Goal: Information Seeking & Learning: Check status

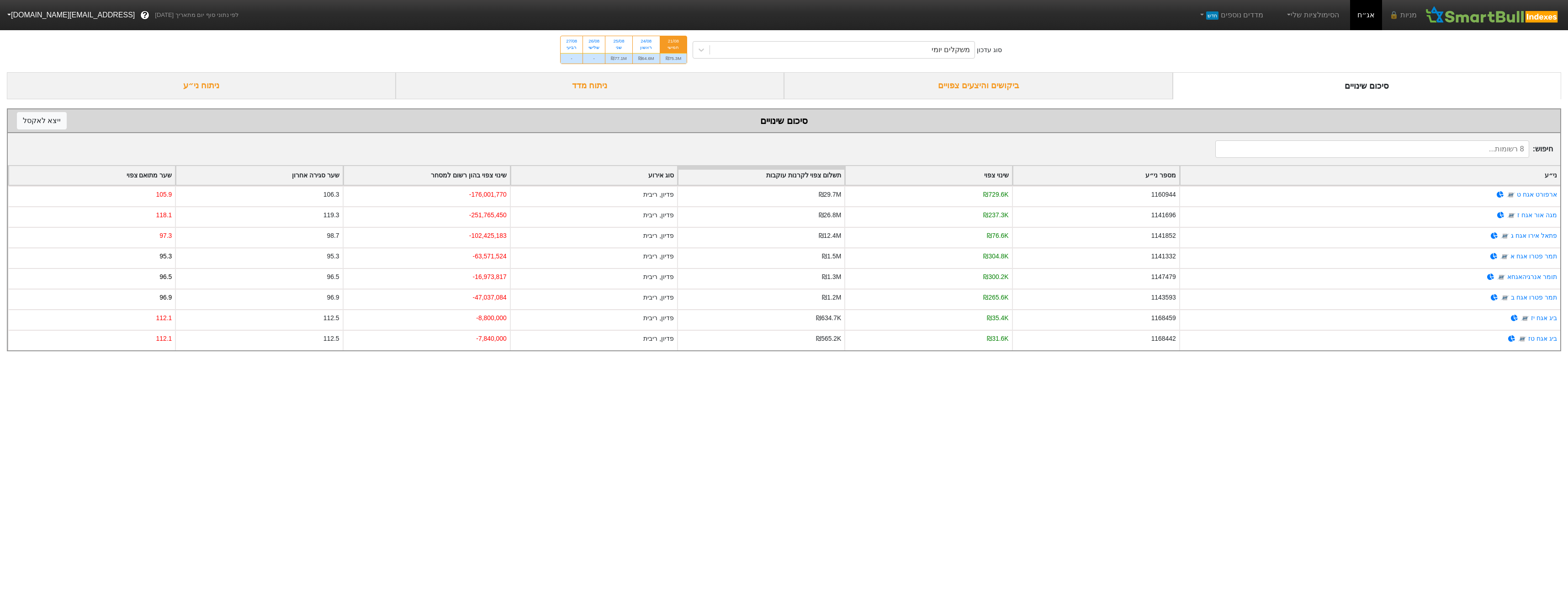
click at [1091, 85] on div "ביקושים והיצעים צפויים" at bounding box center [979, 85] width 389 height 27
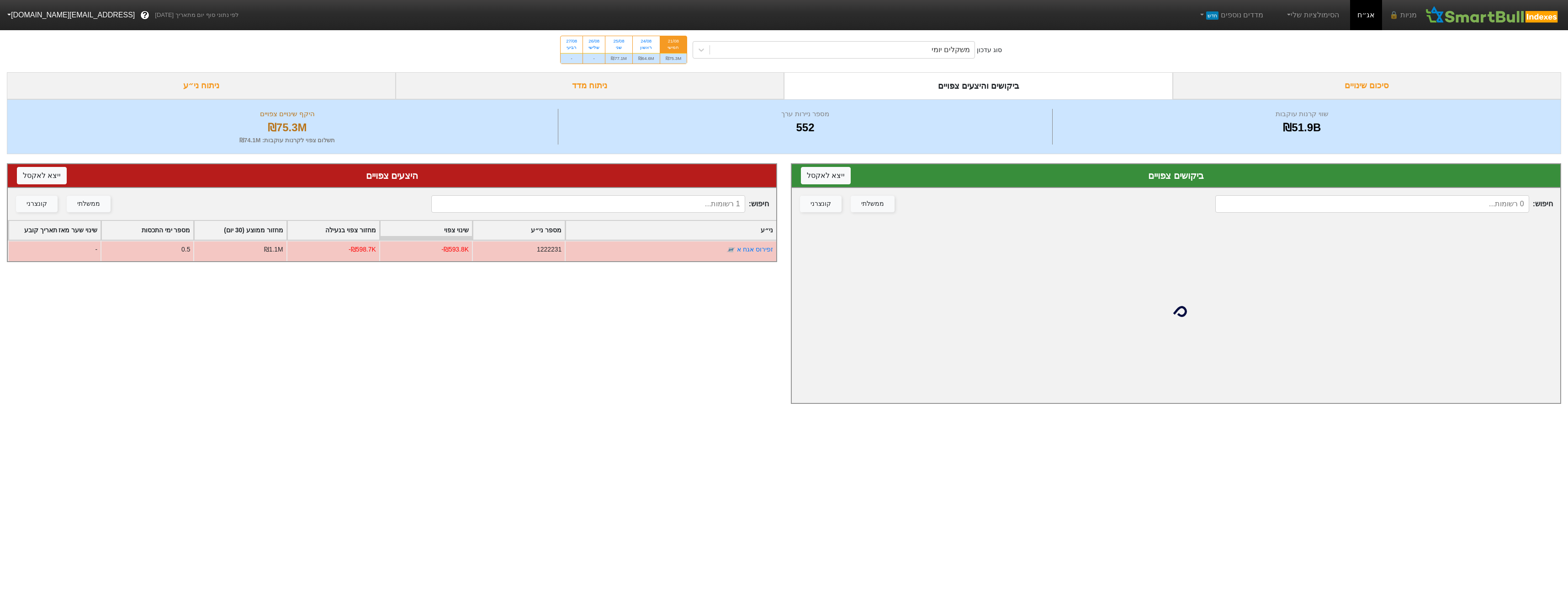
click at [1381, 201] on input at bounding box center [1372, 204] width 314 height 17
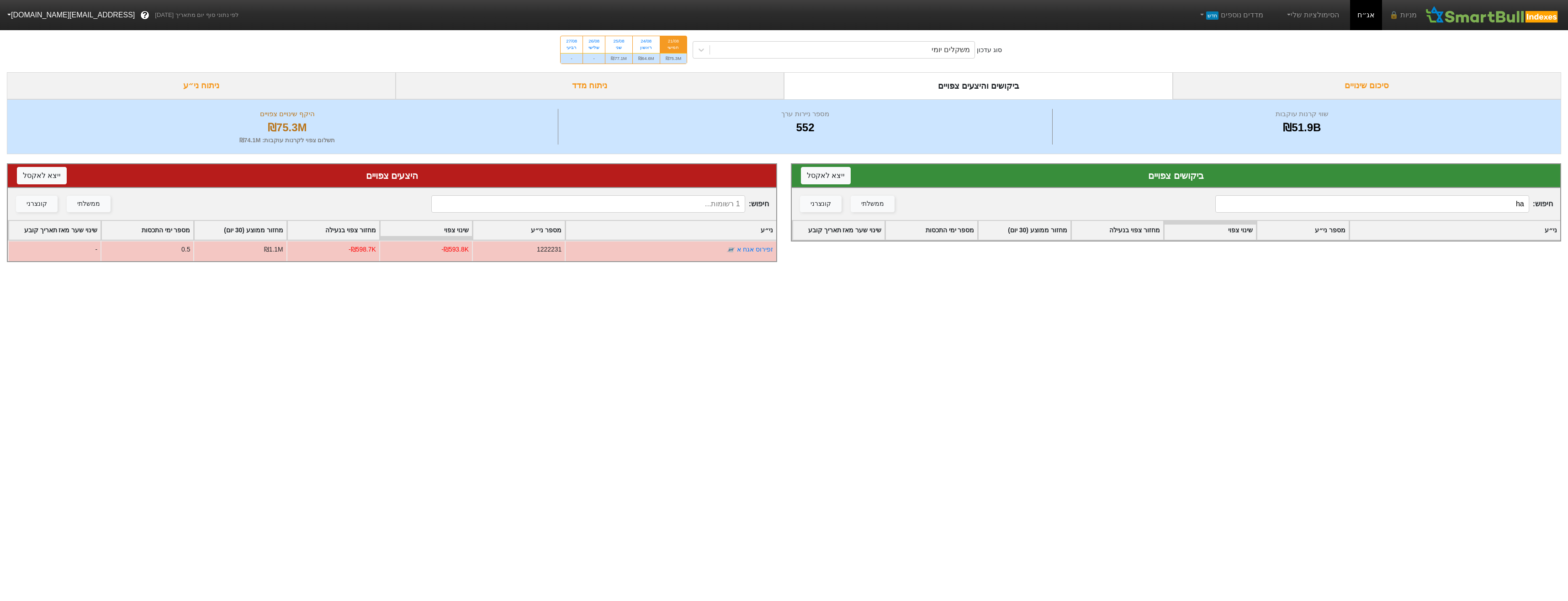
type input "h"
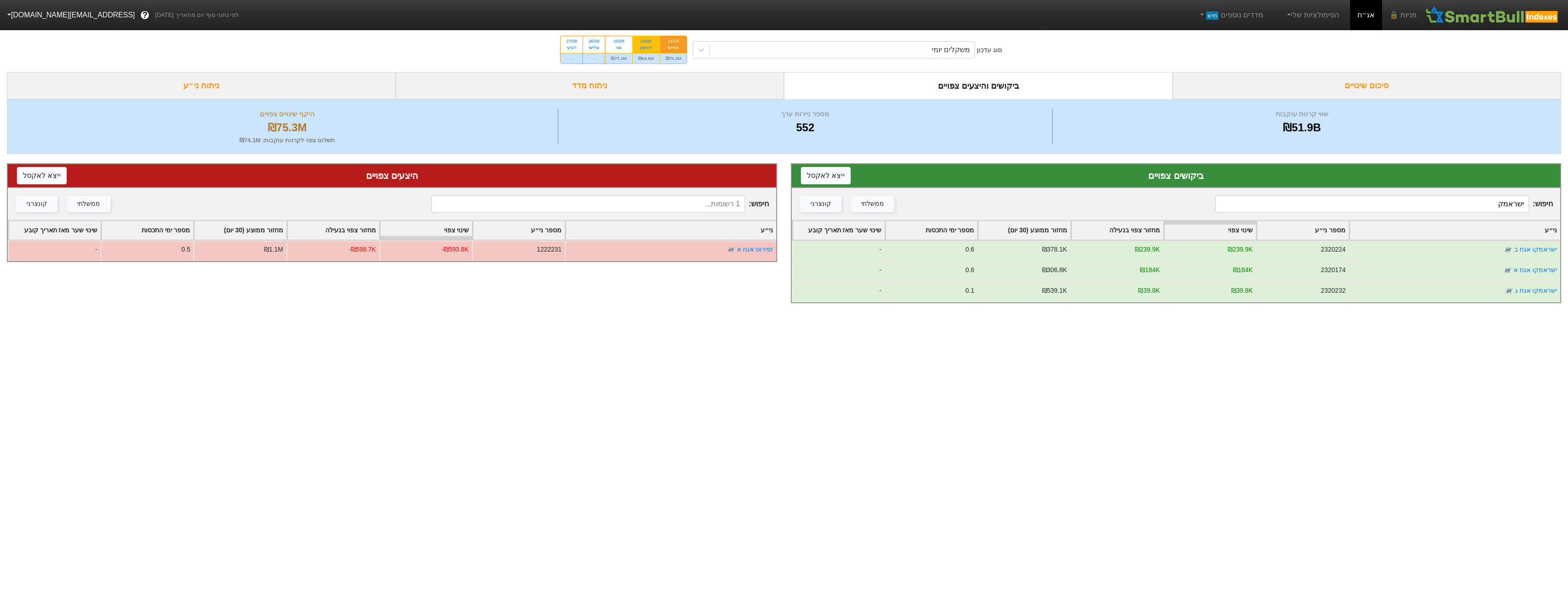
type input "ישראמק"
drag, startPoint x: 643, startPoint y: 54, endPoint x: 673, endPoint y: 58, distance: 30.3
click at [646, 54] on div "₪64.6M" at bounding box center [646, 58] width 27 height 10
click at [646, 42] on input "24/08 ראשון ₪64.6M" at bounding box center [642, 38] width 6 height 6
radio input "true"
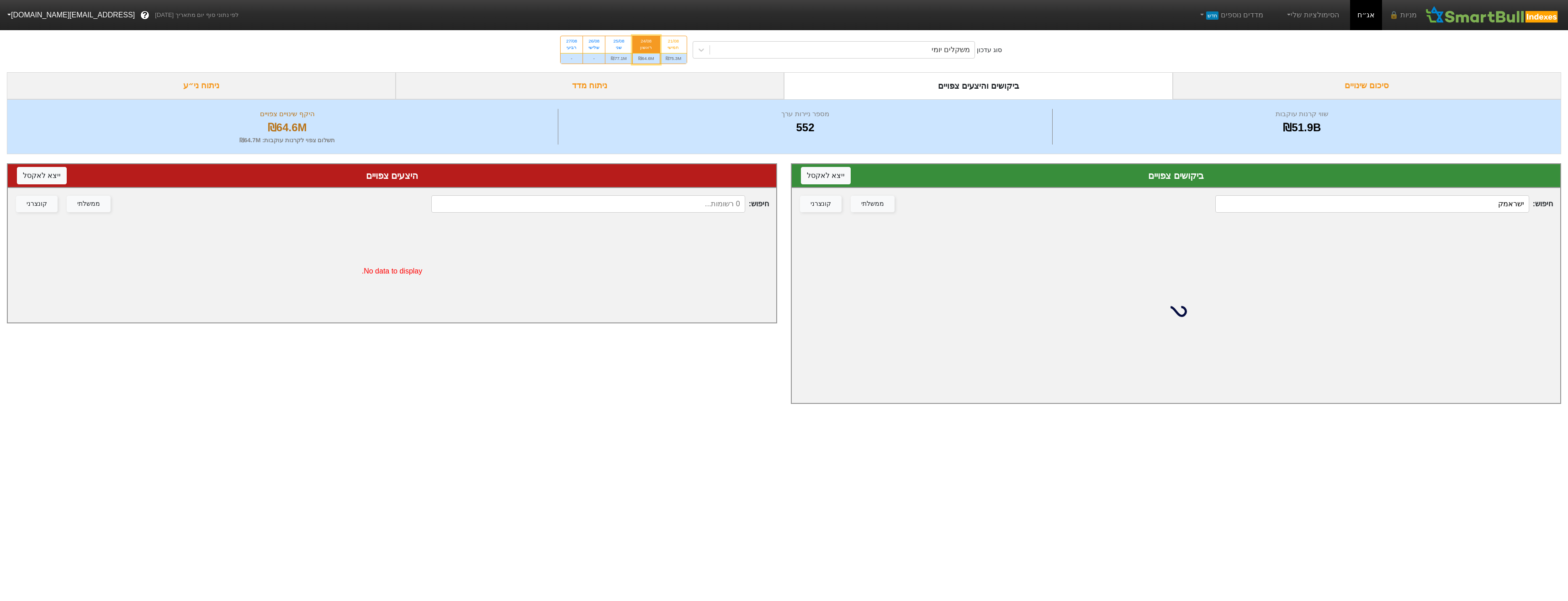
click at [1429, 205] on input "ישראמק" at bounding box center [1372, 204] width 314 height 17
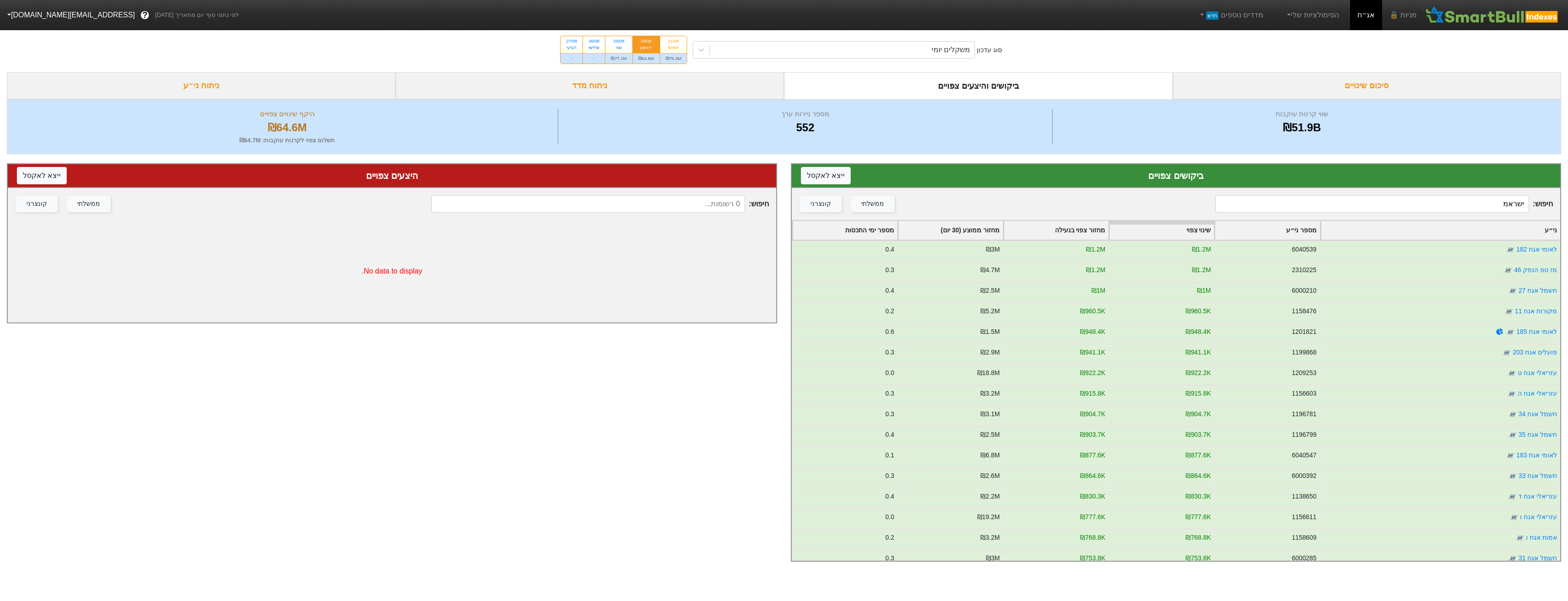
type input "ישראמק"
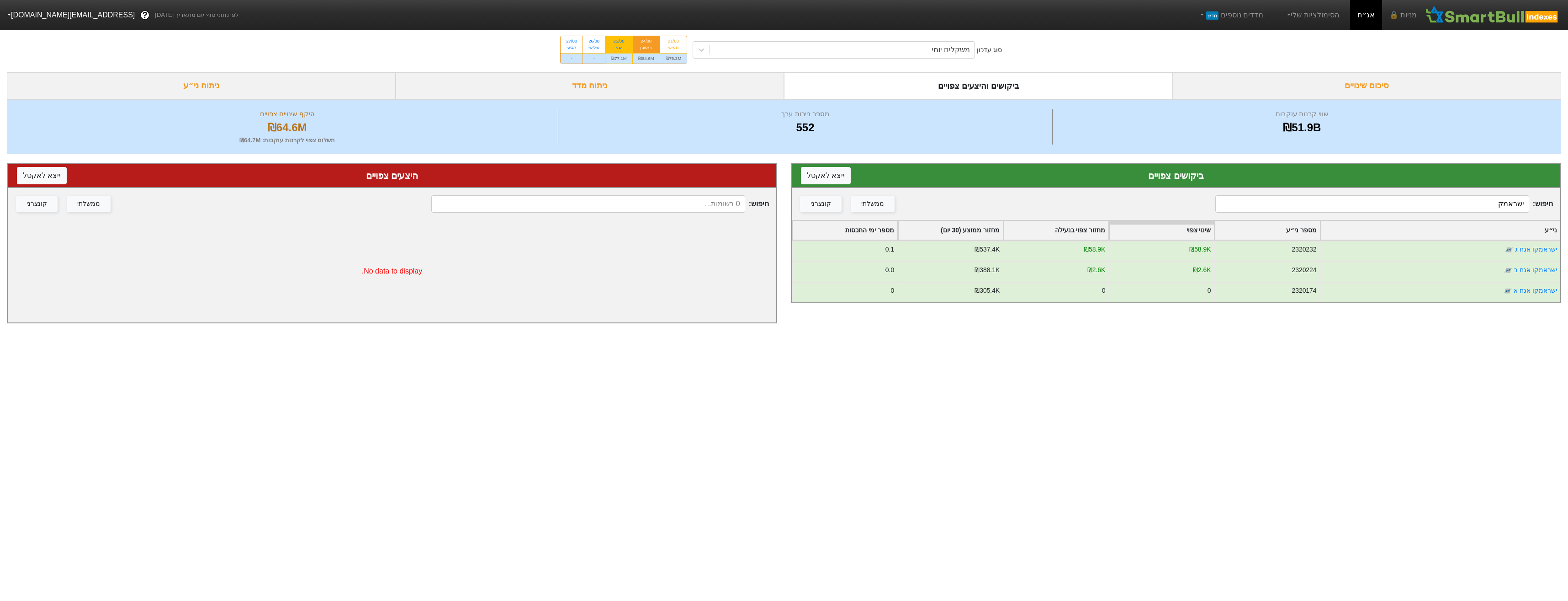
click at [624, 61] on div "₪77.1M" at bounding box center [619, 58] width 27 height 10
click at [619, 42] on input "25/08 שני ₪77.1M" at bounding box center [616, 38] width 6 height 6
radio input "true"
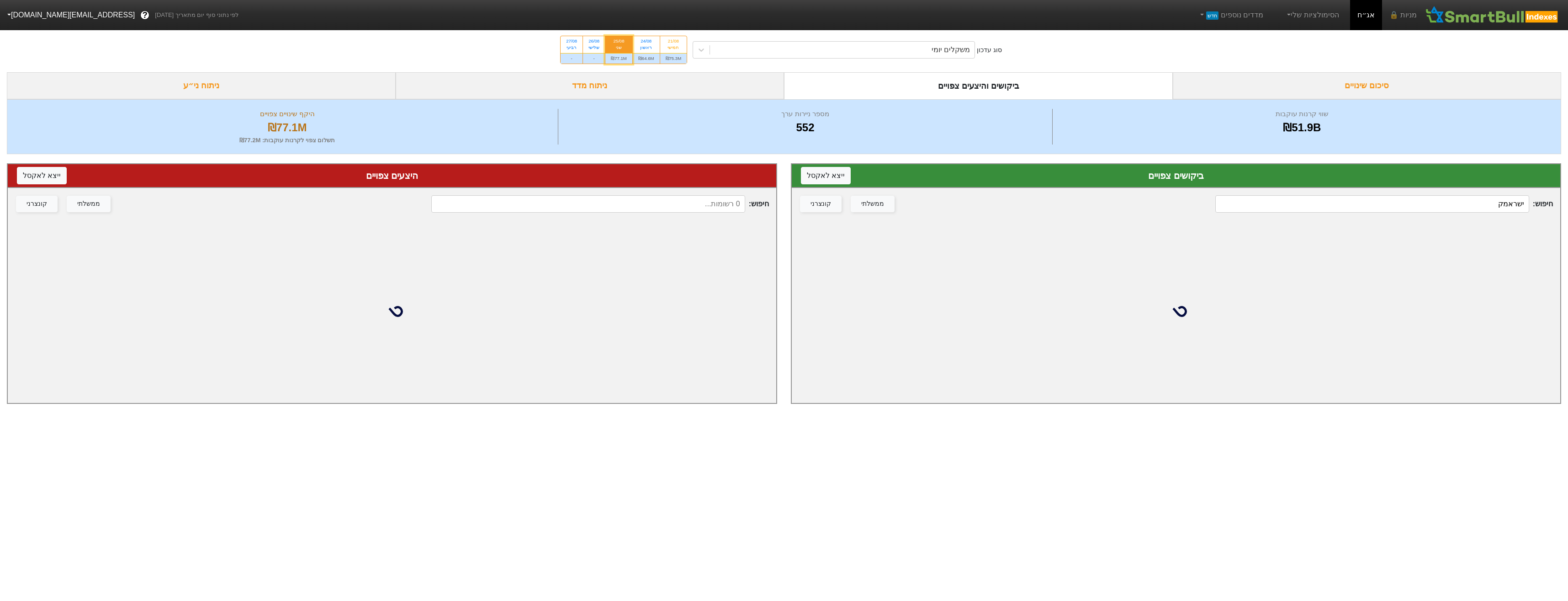
click at [1411, 201] on input "ישראמק" at bounding box center [1372, 204] width 314 height 17
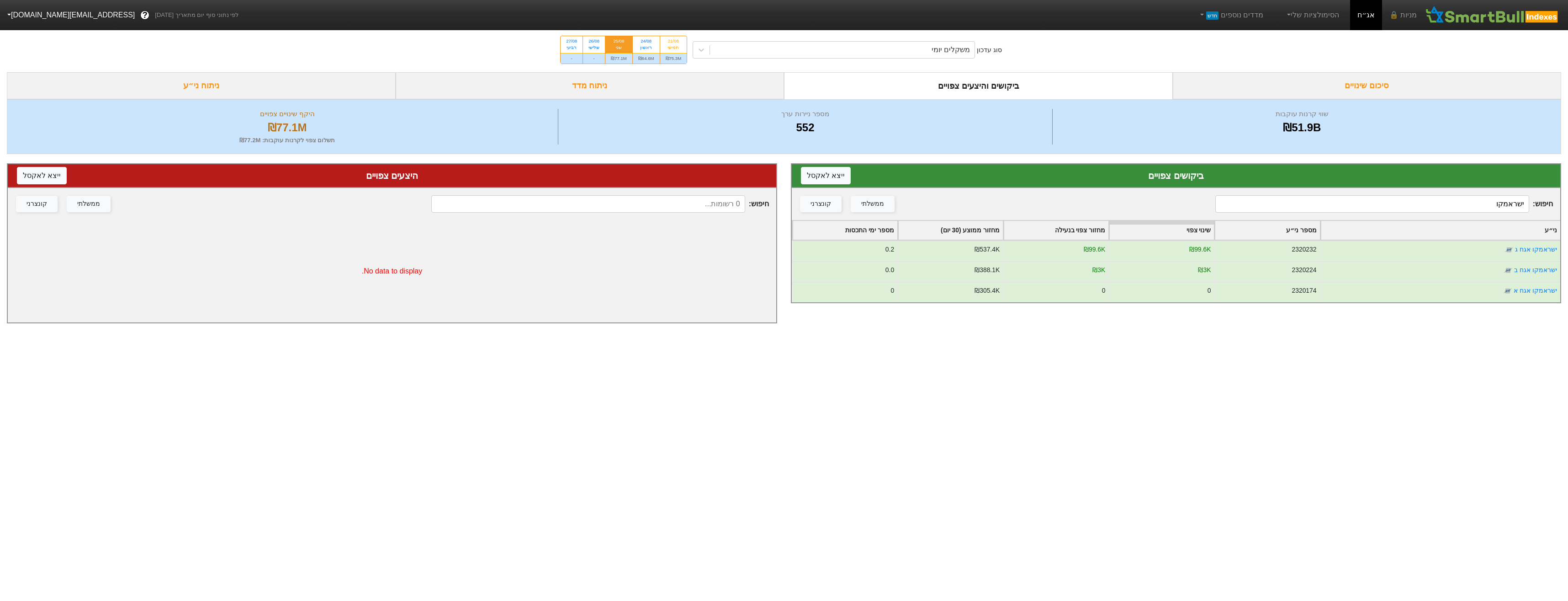
click at [1434, 207] on input "ישראמקו" at bounding box center [1372, 204] width 314 height 17
click at [1436, 206] on input "ישראמקו" at bounding box center [1372, 204] width 314 height 17
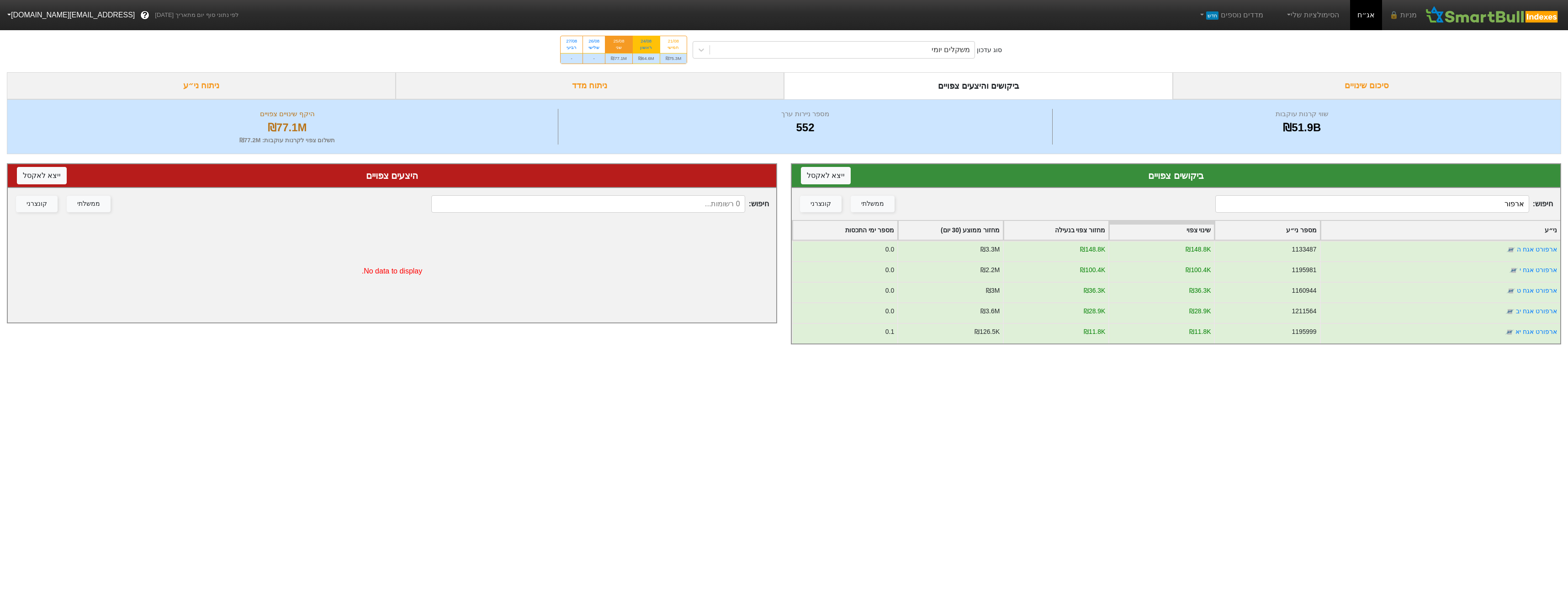
type input "ארפור"
click at [644, 61] on div "₪64.6M" at bounding box center [646, 58] width 27 height 10
click at [644, 42] on input "24/08 ראשון ₪64.6M" at bounding box center [642, 38] width 6 height 6
radio input "true"
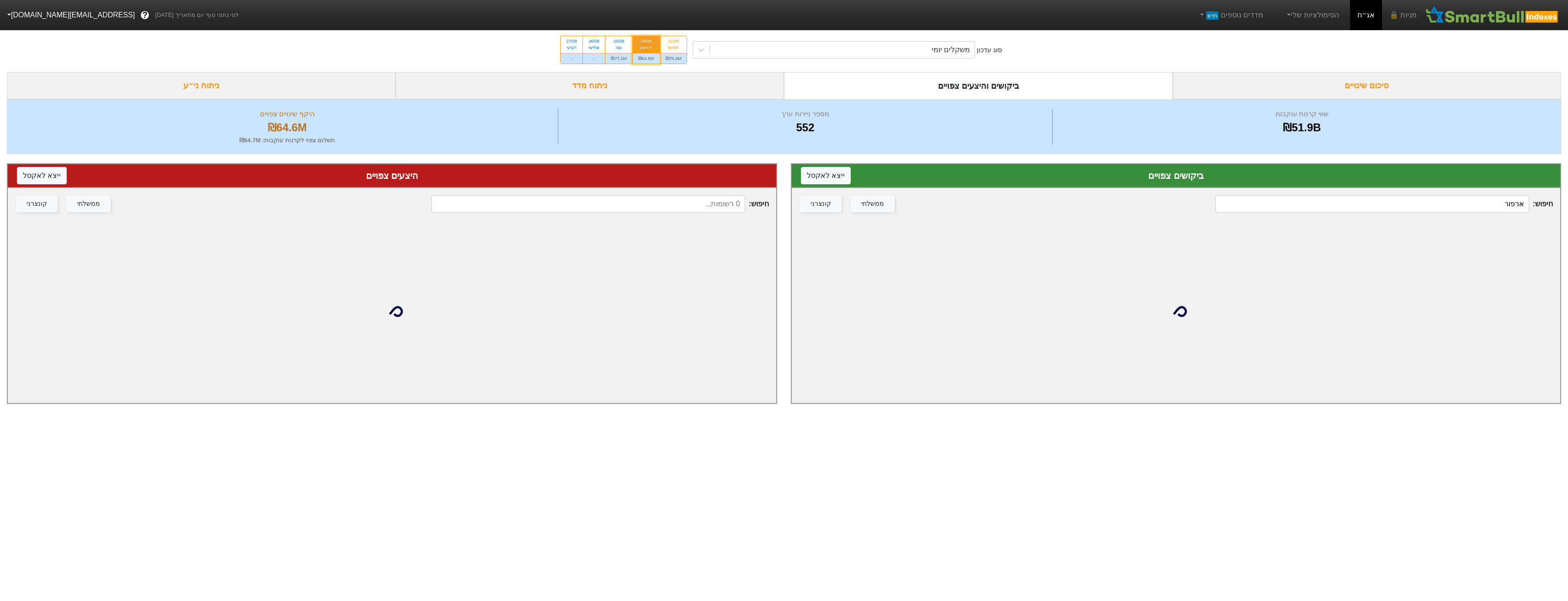
click at [1453, 206] on input "ארפור" at bounding box center [1372, 204] width 314 height 17
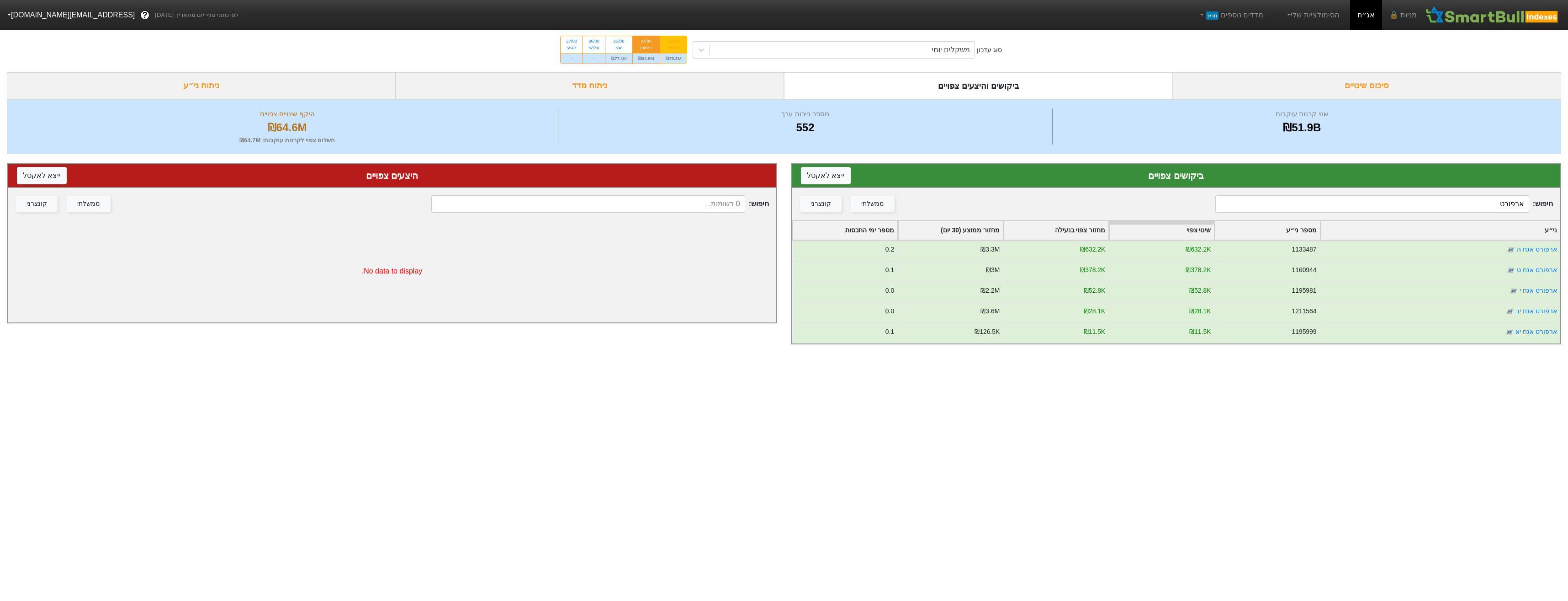
type input "ארפורט"
click at [665, 48] on div "21/08 חמישי" at bounding box center [674, 44] width 27 height 17
click at [668, 42] on input "21/08 חמישי ₪75.3M" at bounding box center [670, 38] width 6 height 6
radio input "true"
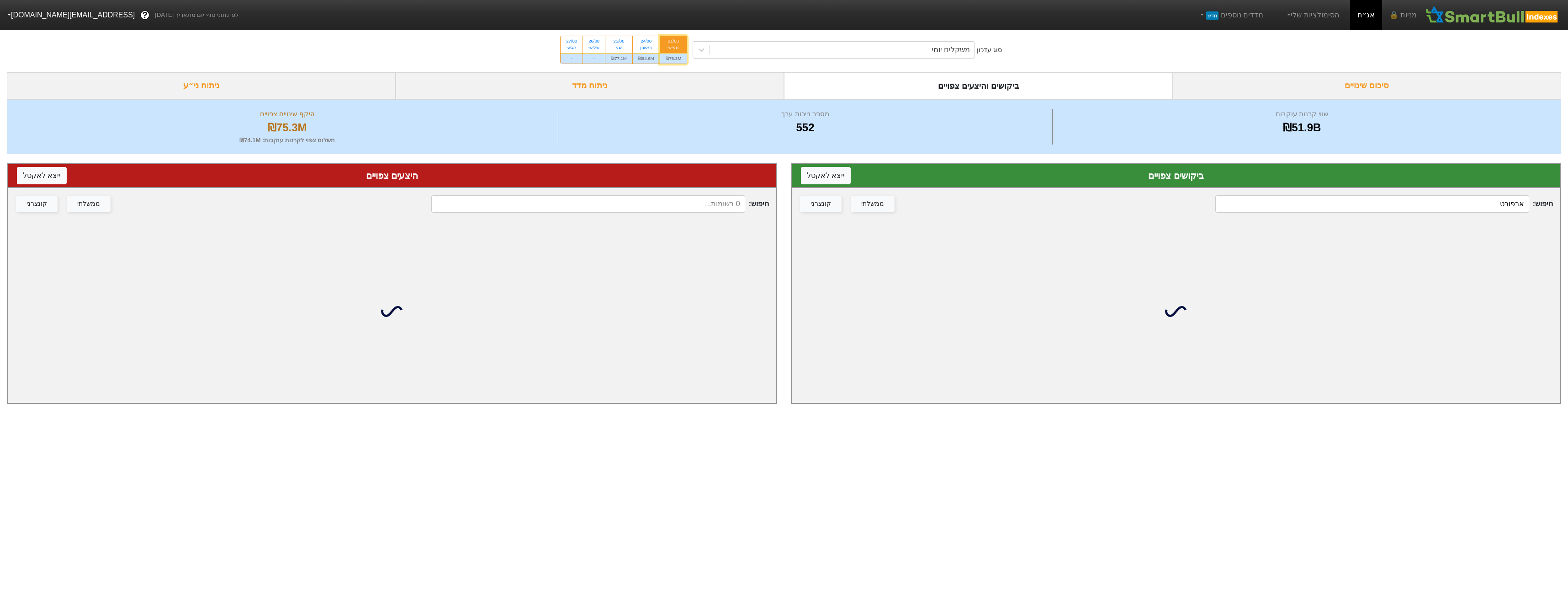
click at [1481, 205] on input "ארפורט" at bounding box center [1372, 204] width 314 height 17
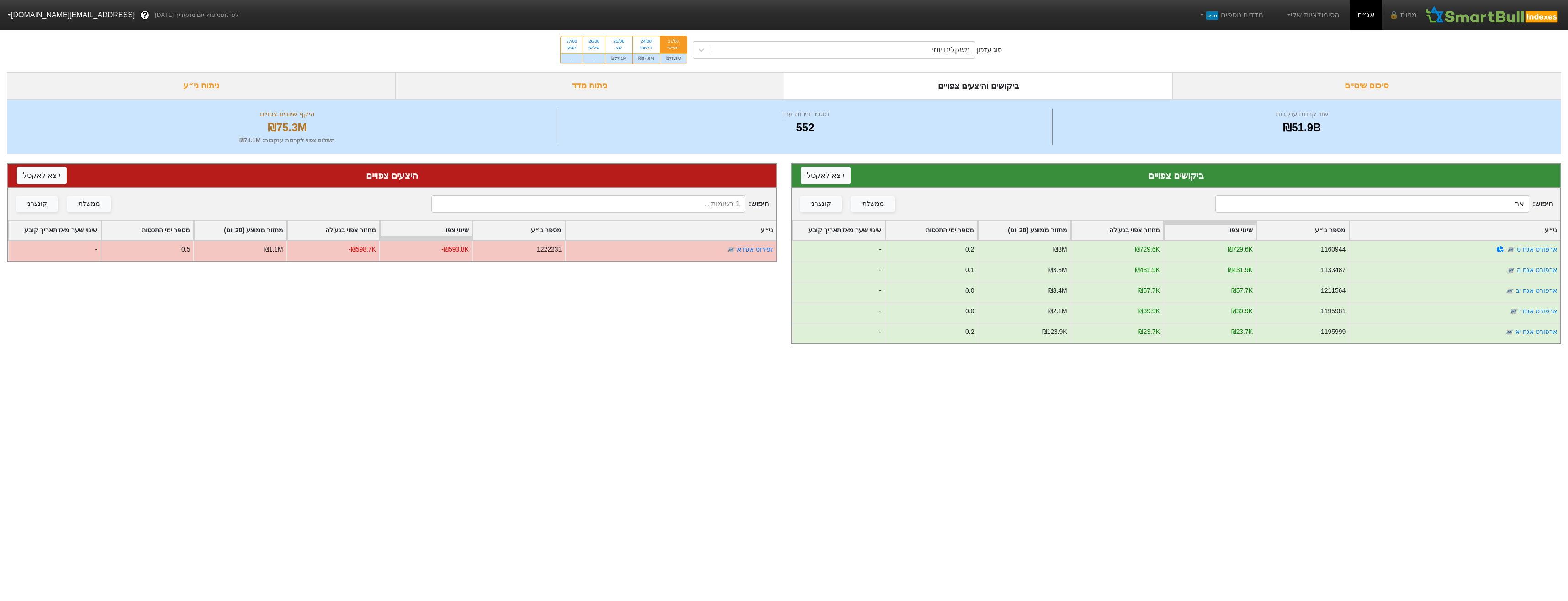
type input "א"
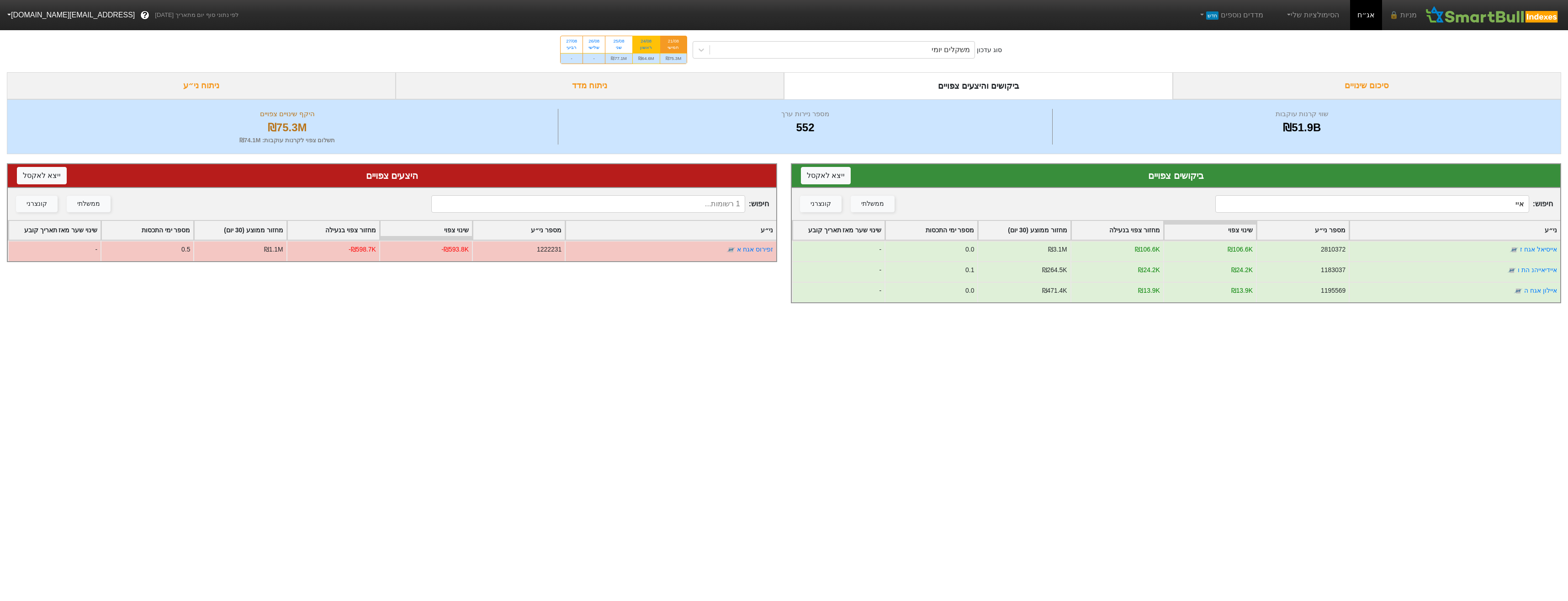
type input "איי"
click at [644, 58] on div "₪64.6M" at bounding box center [646, 58] width 27 height 10
click at [644, 42] on input "24/08 ראשון ₪64.6M" at bounding box center [642, 38] width 6 height 6
radio input "true"
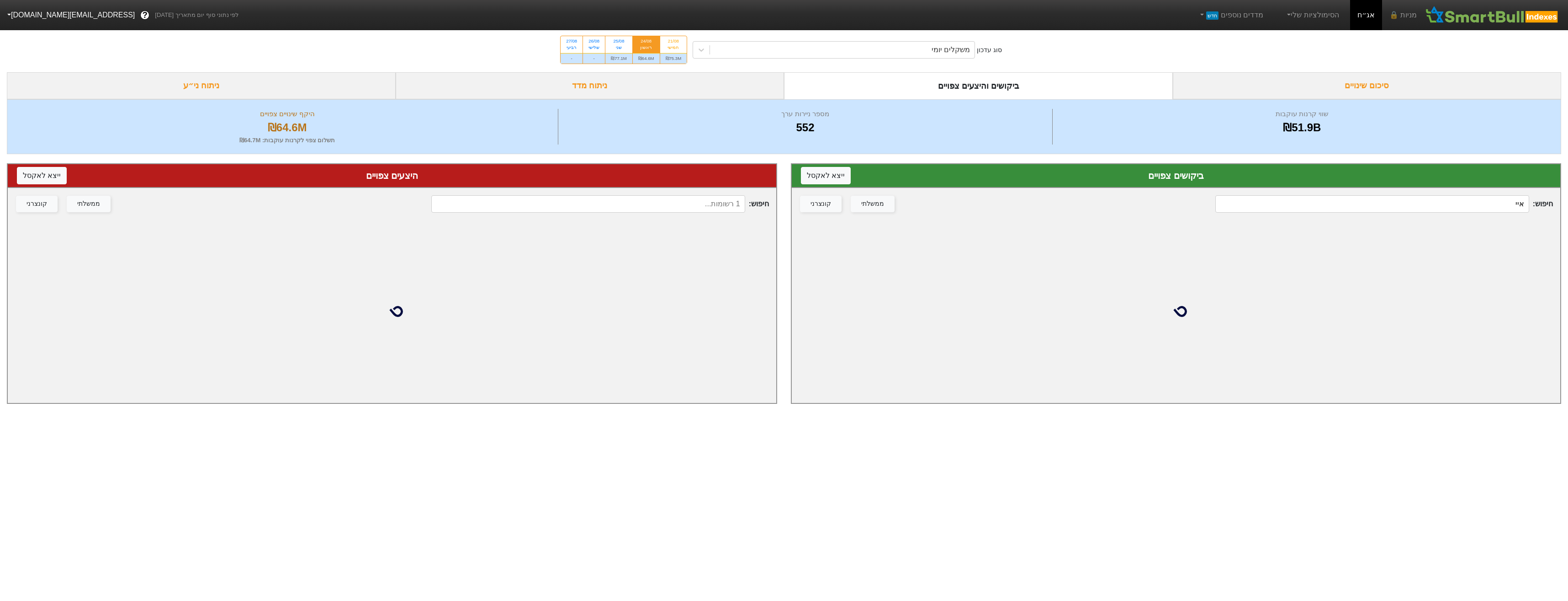
click at [1382, 213] on input "איי" at bounding box center [1372, 204] width 314 height 17
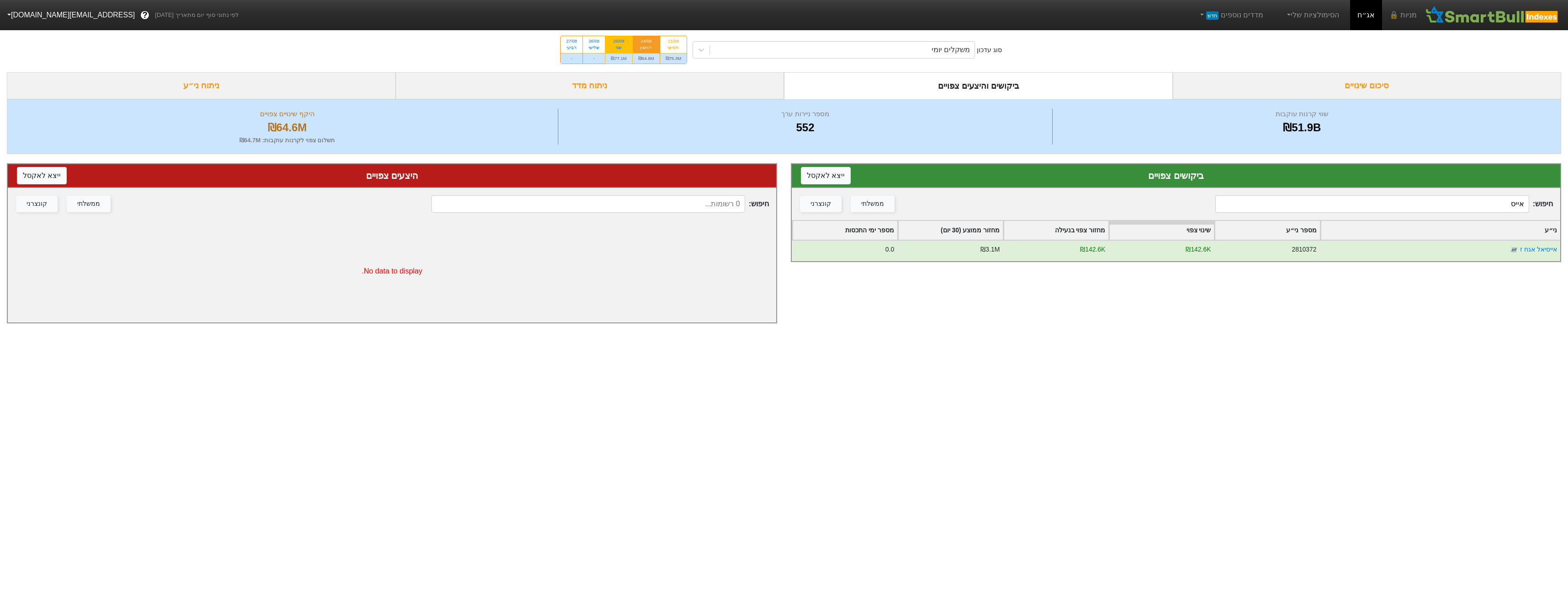
type input "אייס"
click at [628, 60] on div "₪77.1M" at bounding box center [619, 58] width 27 height 10
click at [619, 42] on input "25/08 שני ₪77.1M" at bounding box center [616, 38] width 6 height 6
radio input "true"
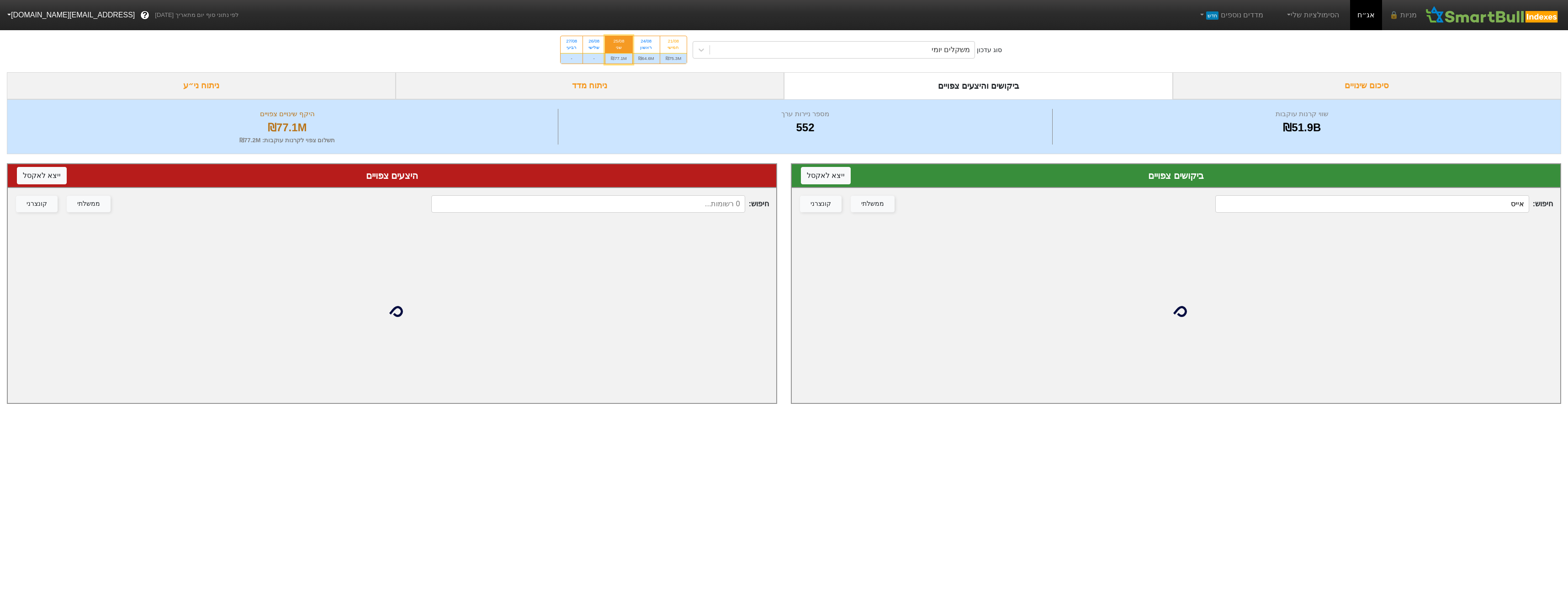
click at [1481, 201] on input "אייס" at bounding box center [1372, 204] width 314 height 17
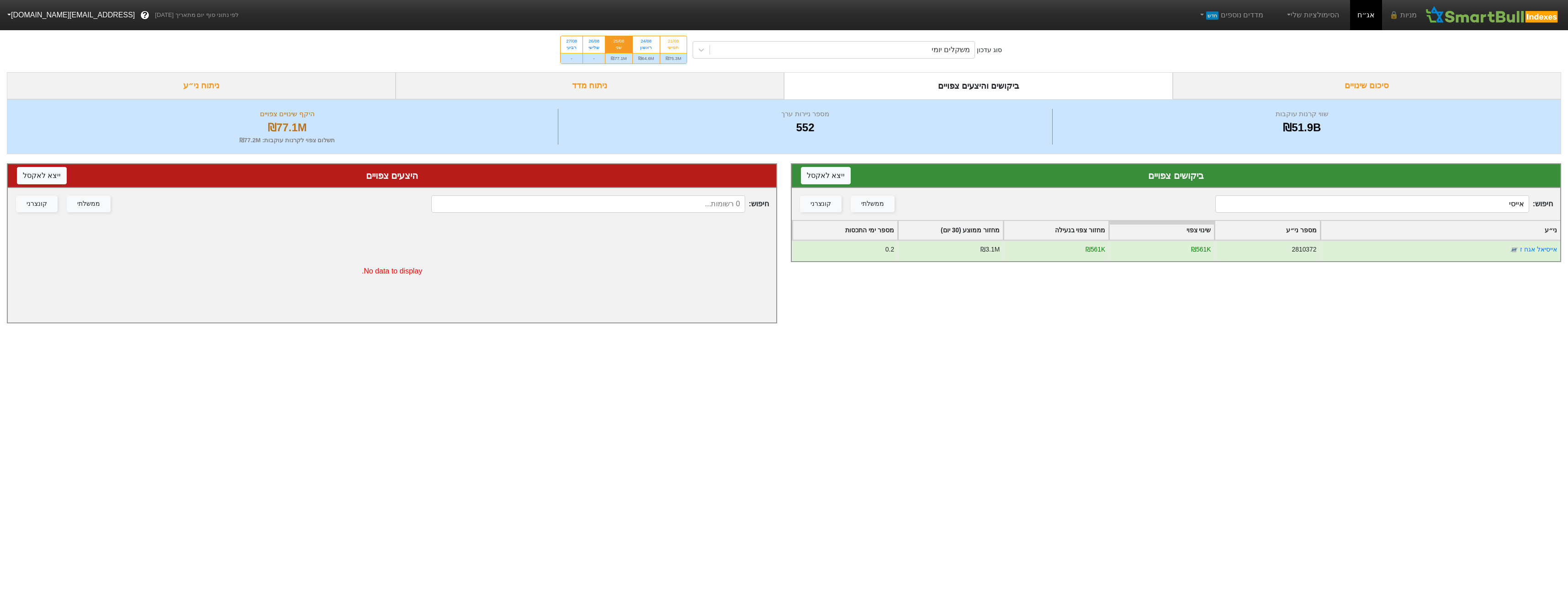
type input "אייסי"
drag, startPoint x: 872, startPoint y: 64, endPoint x: 873, endPoint y: 51, distance: 13.0
click at [873, 58] on div "סוג עדכון משקלים יומי 21/08 חמישי ₪75.3M 24/08 ראשון ₪64.6M 25/08 שני ₪77.1M 26…" at bounding box center [784, 49] width 1568 height 44
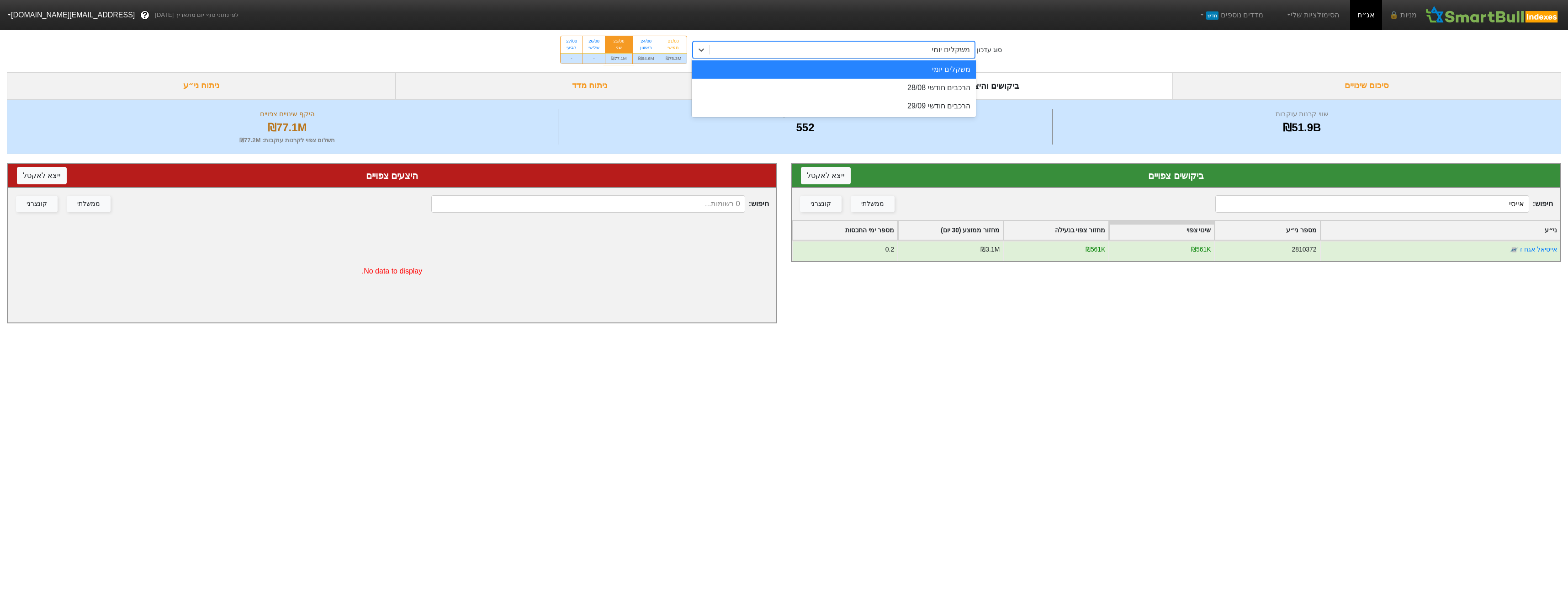
click at [873, 51] on div "משקלים יומי" at bounding box center [843, 50] width 265 height 17
click at [908, 92] on div "הרכבים חודשי 28/08" at bounding box center [834, 87] width 284 height 18
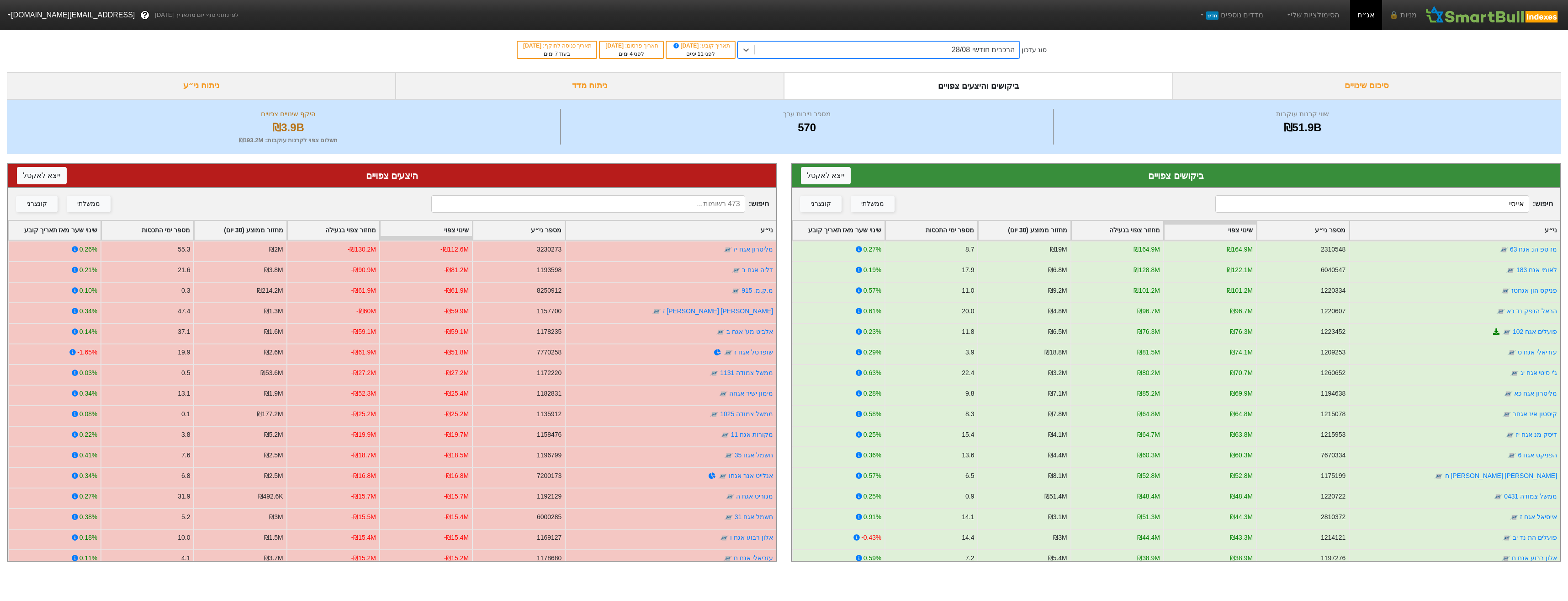
click at [897, 92] on div "ביקושים והיצעים צפויים" at bounding box center [979, 85] width 389 height 27
click at [675, 200] on input at bounding box center [588, 204] width 314 height 17
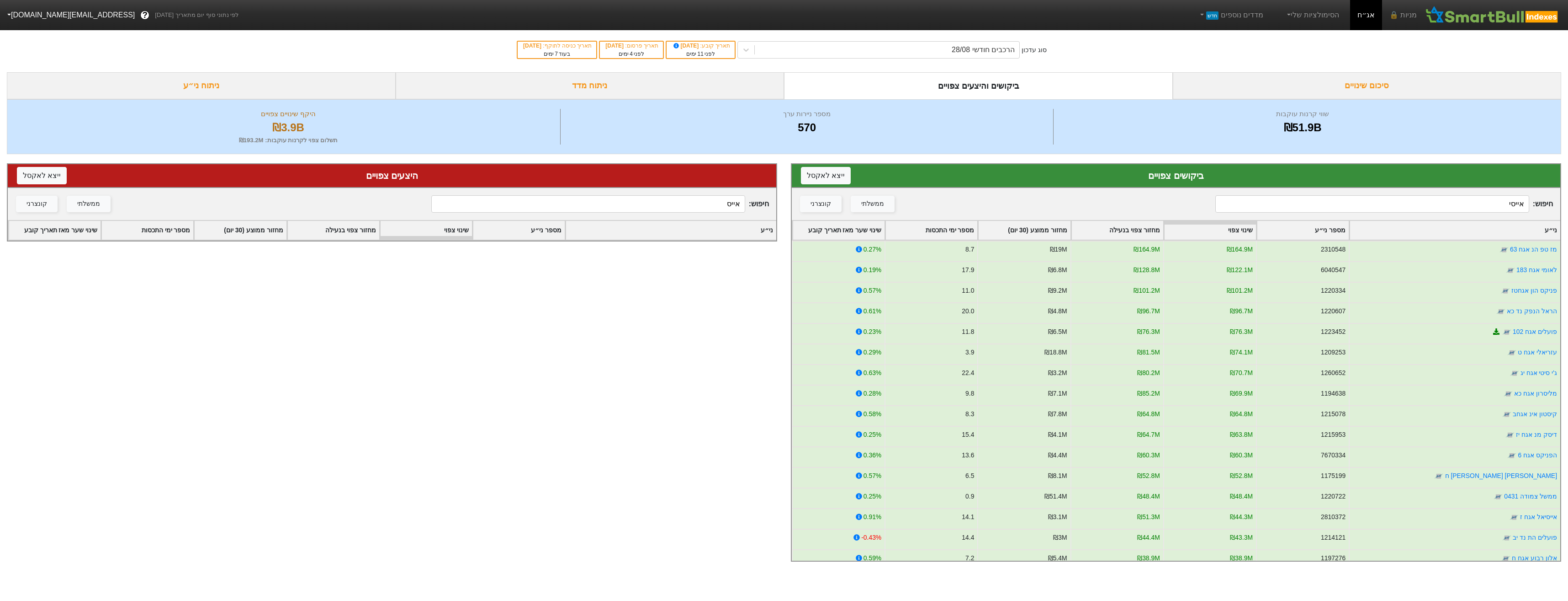
type input "אייס"
click at [1381, 197] on input "אייסי" at bounding box center [1372, 204] width 314 height 17
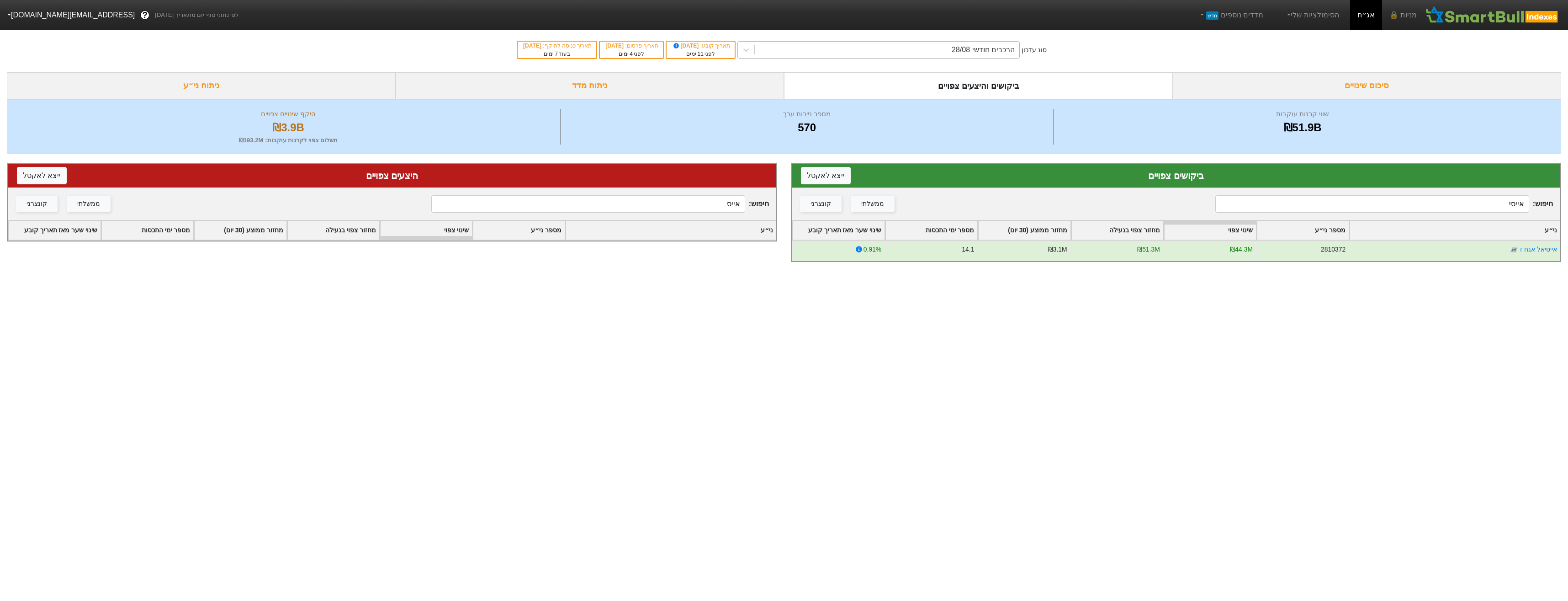
drag, startPoint x: 927, startPoint y: 65, endPoint x: 927, endPoint y: 58, distance: 7.0
click at [929, 65] on div "סוג עדכון הרכבים חודשי 28/08 תאריך קובע : [DATE] לפני 11 ימים תאריך פרסום : [DA…" at bounding box center [784, 49] width 1568 height 44
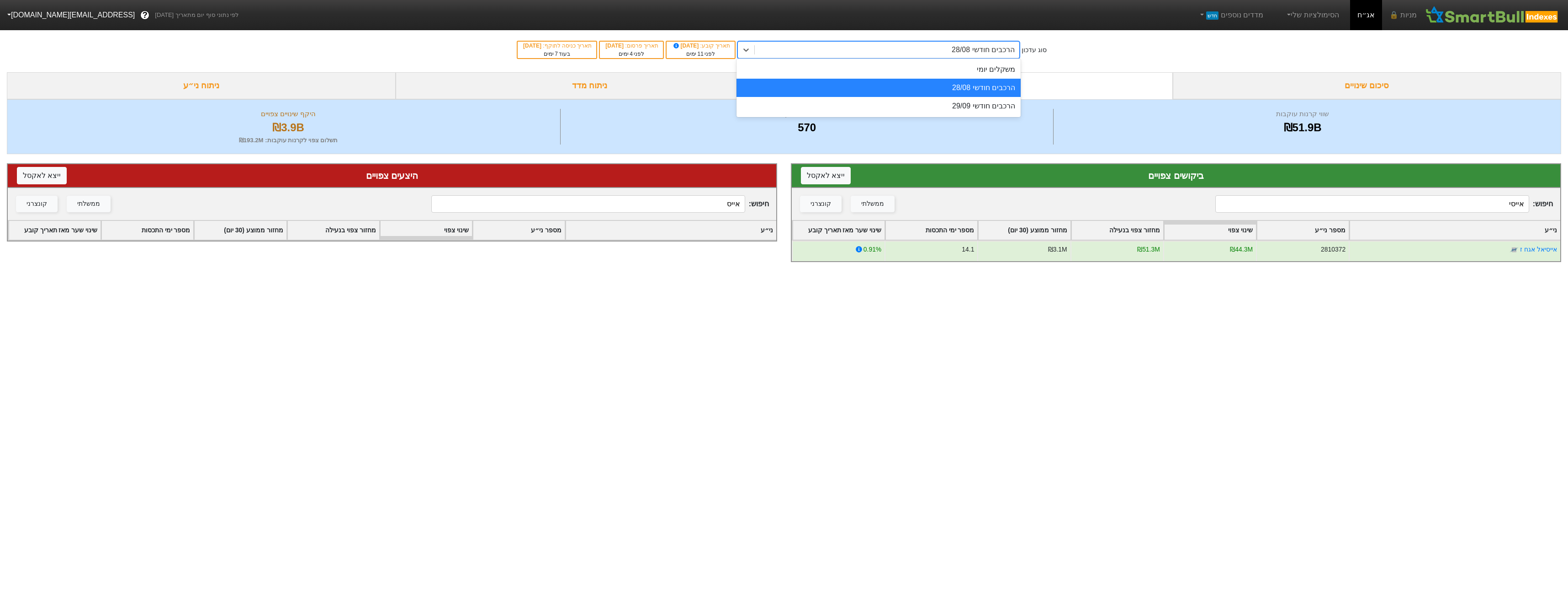
click at [927, 54] on div "הרכבים חודשי 28/08" at bounding box center [887, 50] width 265 height 17
click at [928, 72] on div "משקלים יומי" at bounding box center [879, 69] width 284 height 18
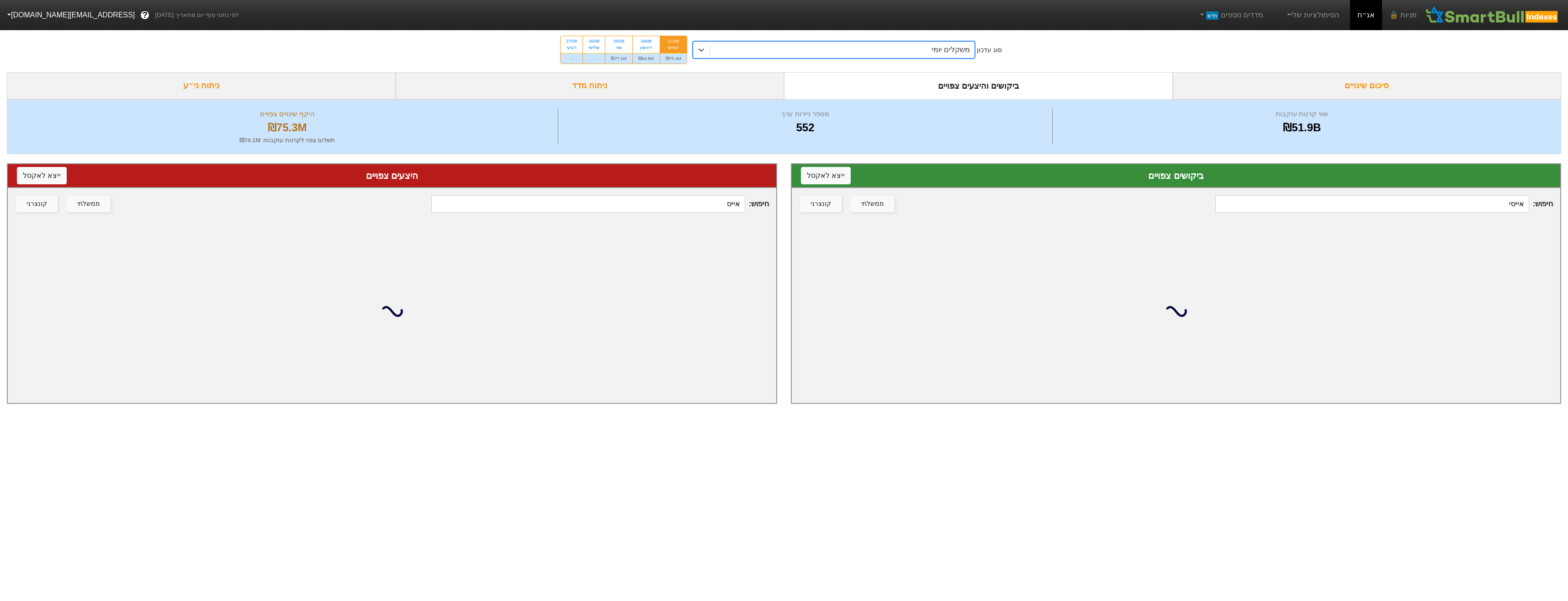
click at [1488, 195] on input "אייסי" at bounding box center [1372, 204] width 314 height 17
click at [1489, 196] on input "אייסי" at bounding box center [1372, 204] width 314 height 17
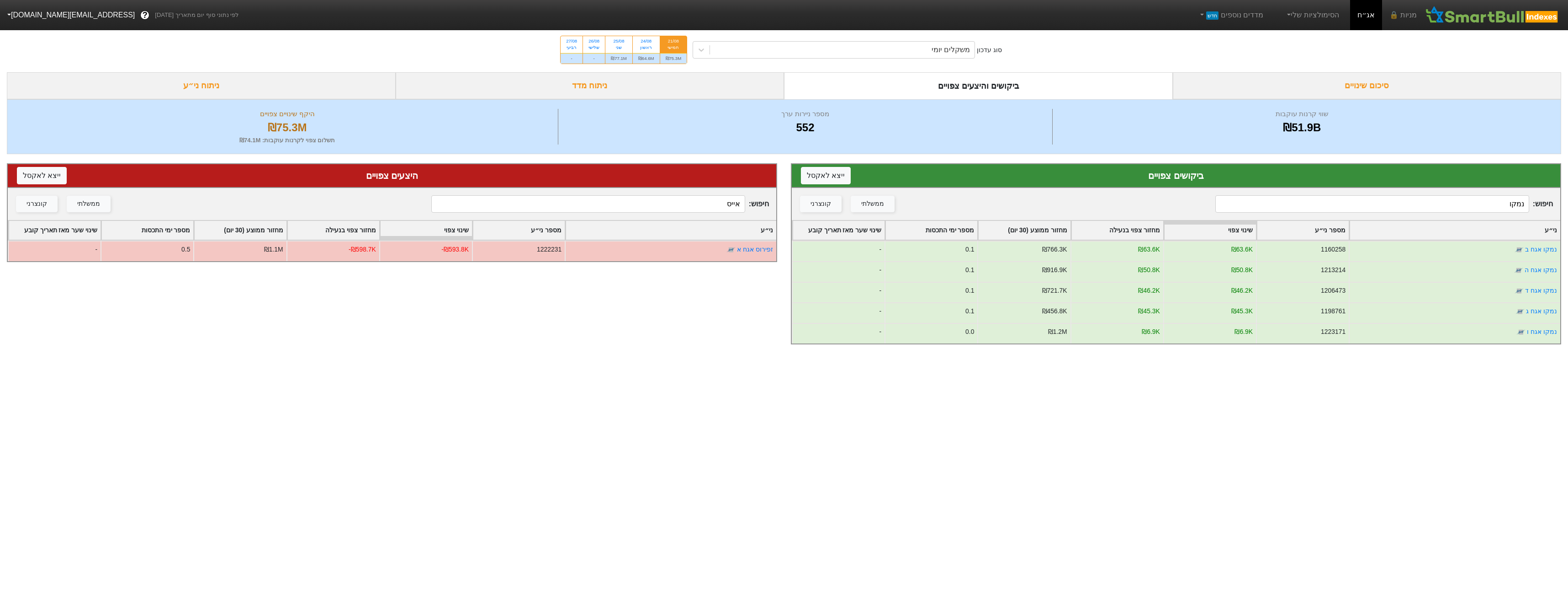
click at [1402, 200] on input "נמקו" at bounding box center [1372, 204] width 314 height 17
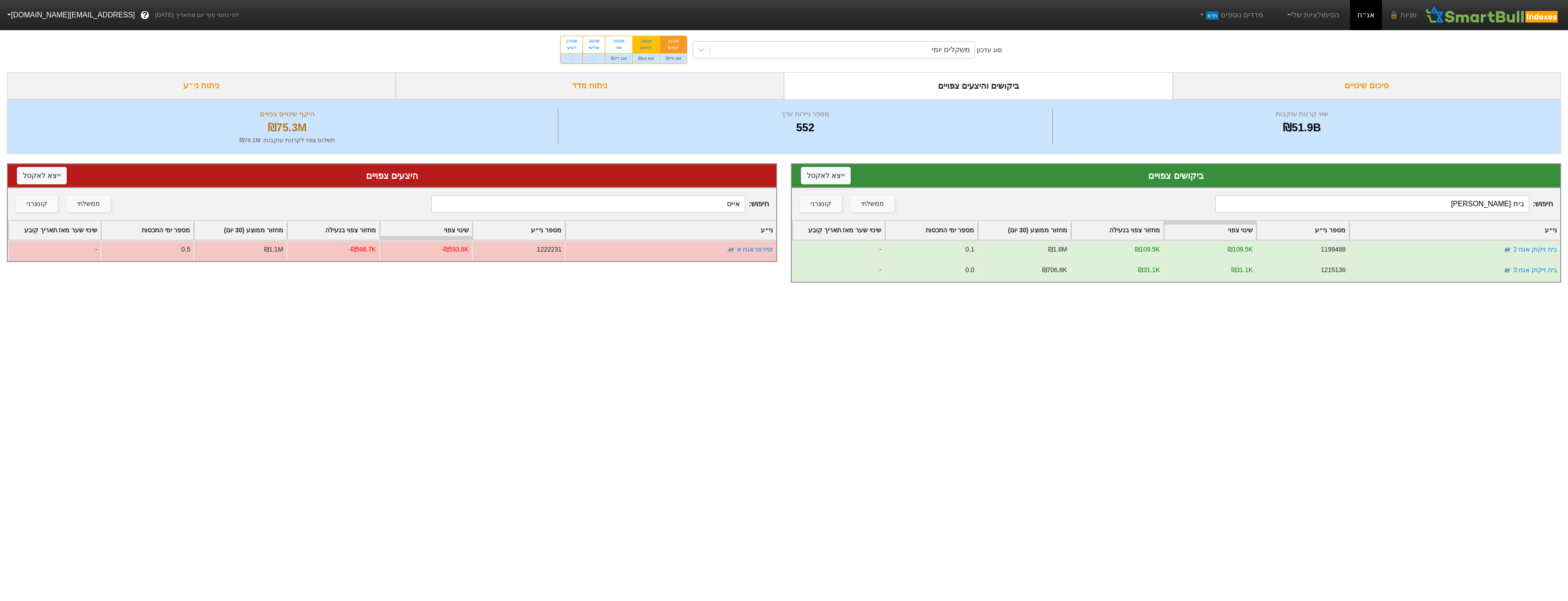
type input "בית [PERSON_NAME]"
click at [652, 60] on div "₪64.6M" at bounding box center [646, 58] width 27 height 10
click at [646, 42] on input "24/08 ראשון ₪64.6M" at bounding box center [642, 38] width 6 height 6
radio input "true"
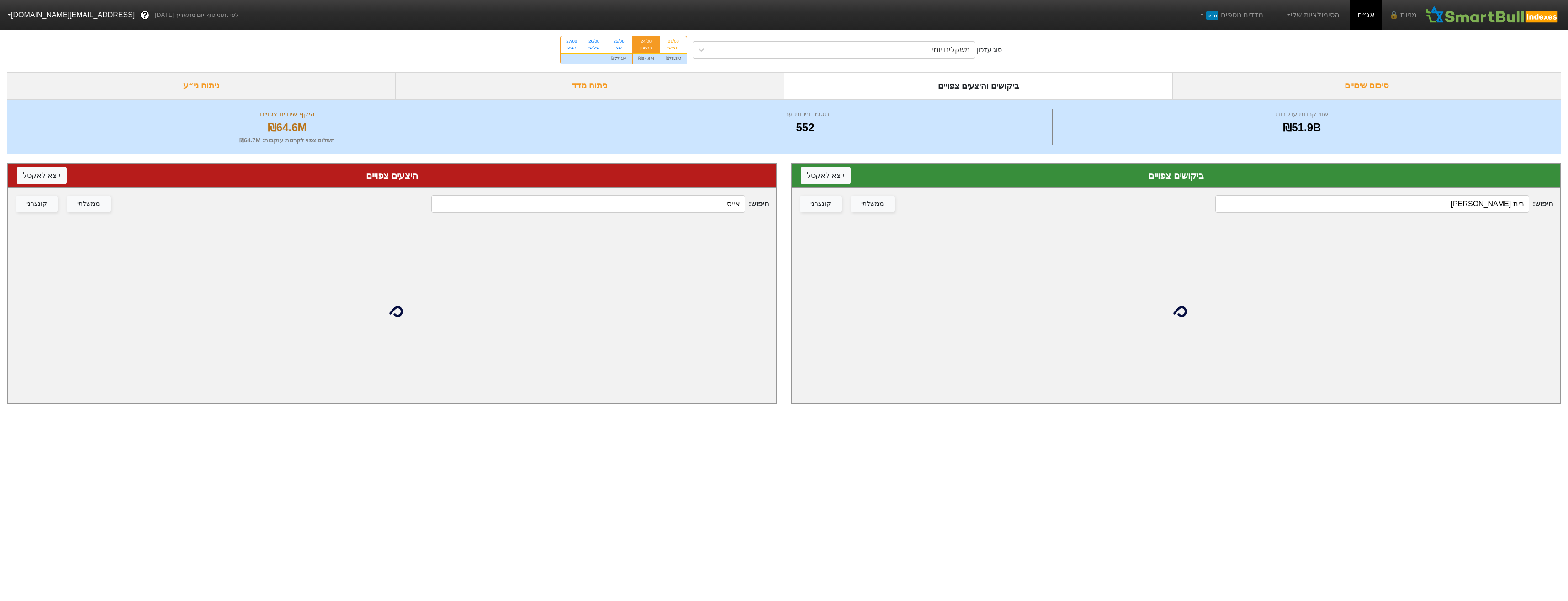
click at [1479, 202] on input "בית [PERSON_NAME]" at bounding box center [1372, 204] width 314 height 17
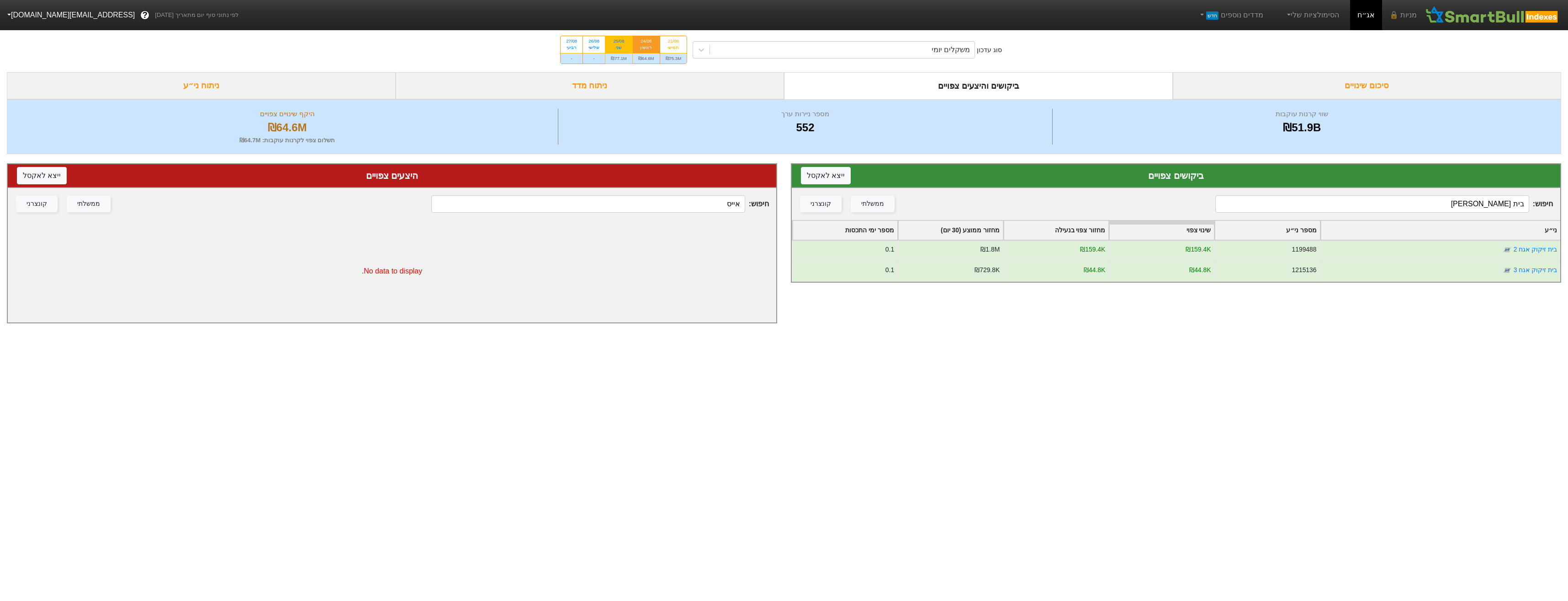
type input "בית [PERSON_NAME]"
click at [621, 60] on div "₪77.1M" at bounding box center [619, 58] width 27 height 10
click at [619, 42] on input "25/08 שני ₪77.1M" at bounding box center [616, 38] width 6 height 6
radio input "true"
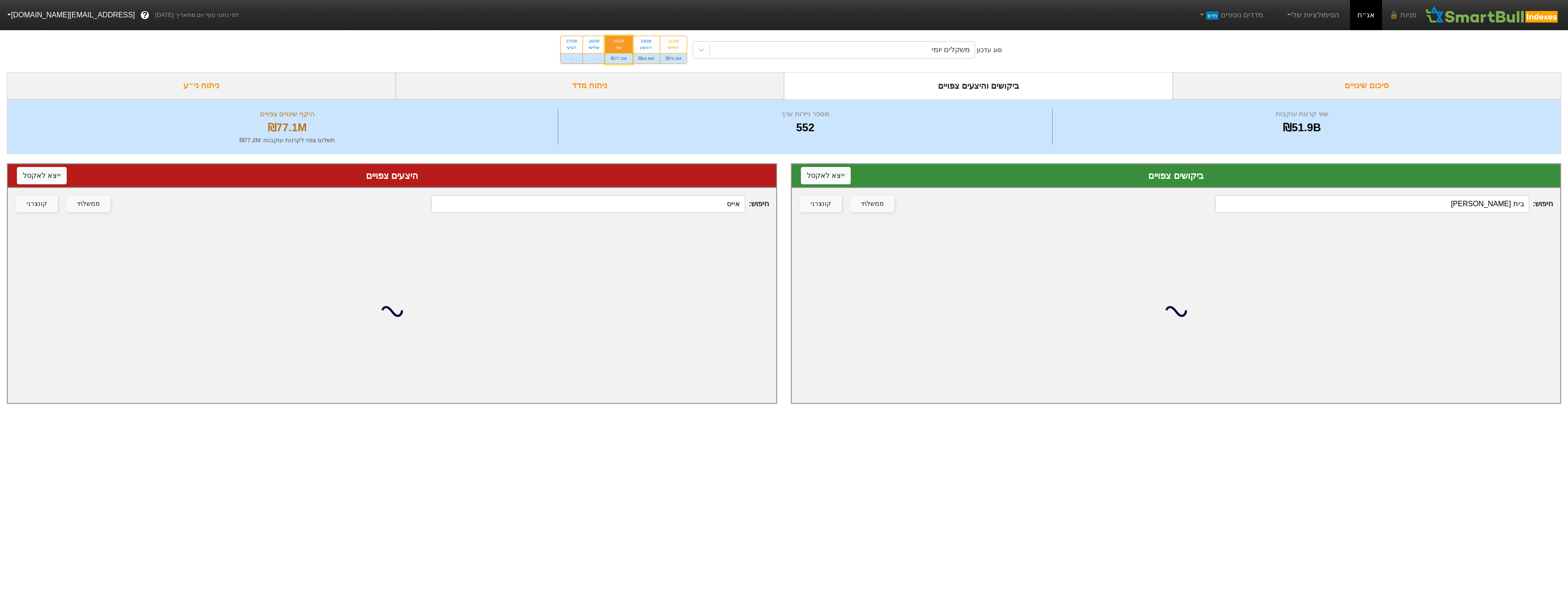
click at [1478, 201] on input "בית [PERSON_NAME]" at bounding box center [1372, 204] width 314 height 17
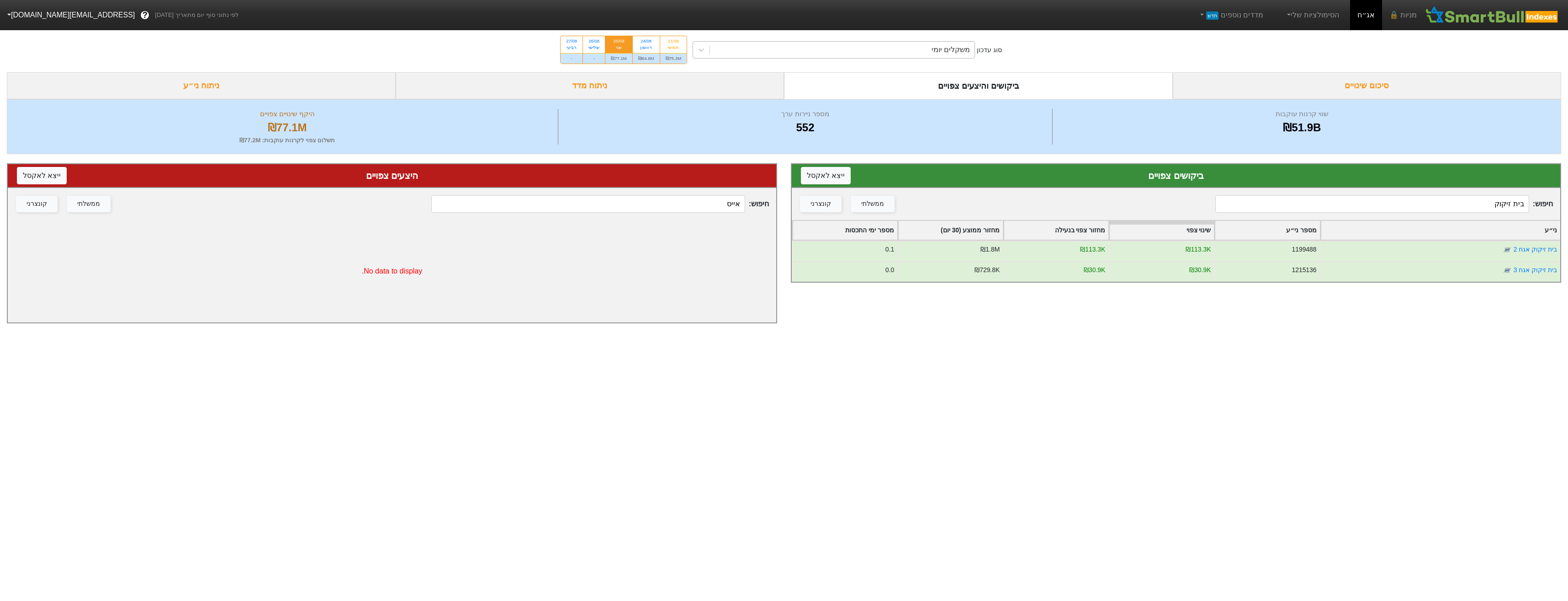
click at [947, 54] on div "משקלים יומי" at bounding box center [951, 50] width 38 height 11
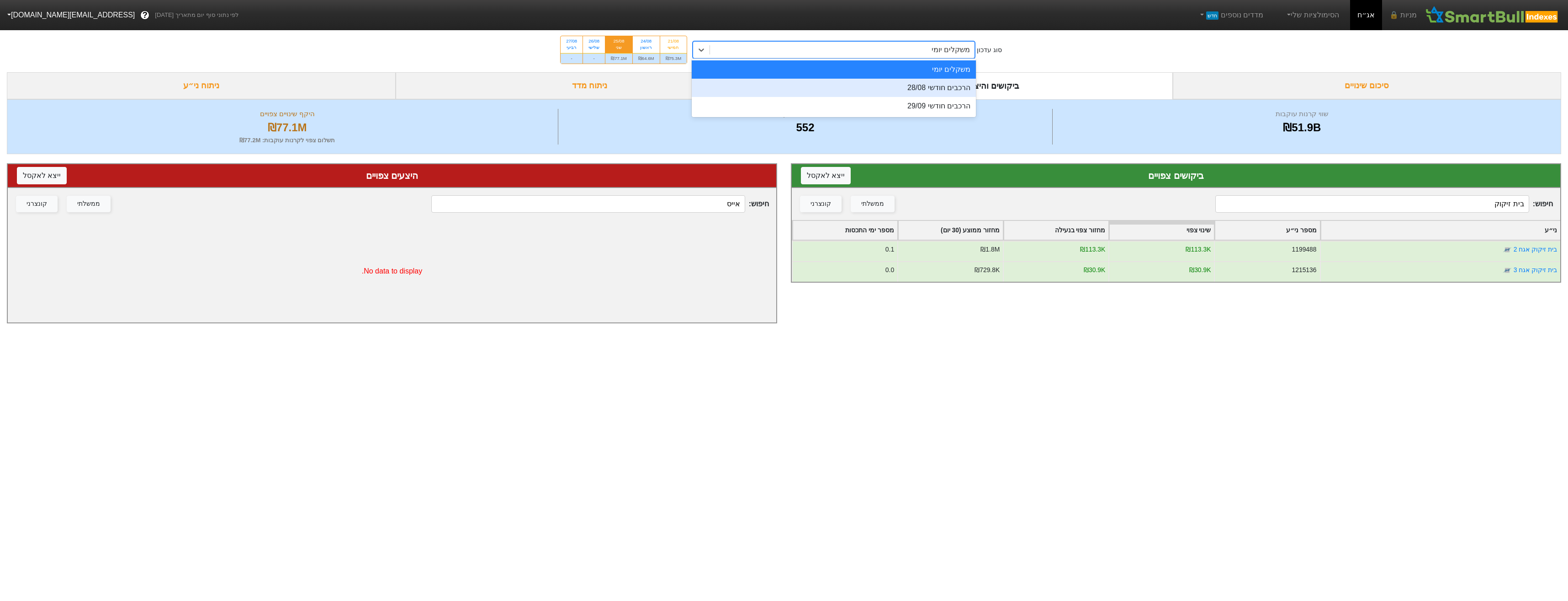
click at [946, 95] on div "הרכבים חודשי 28/08" at bounding box center [834, 87] width 284 height 18
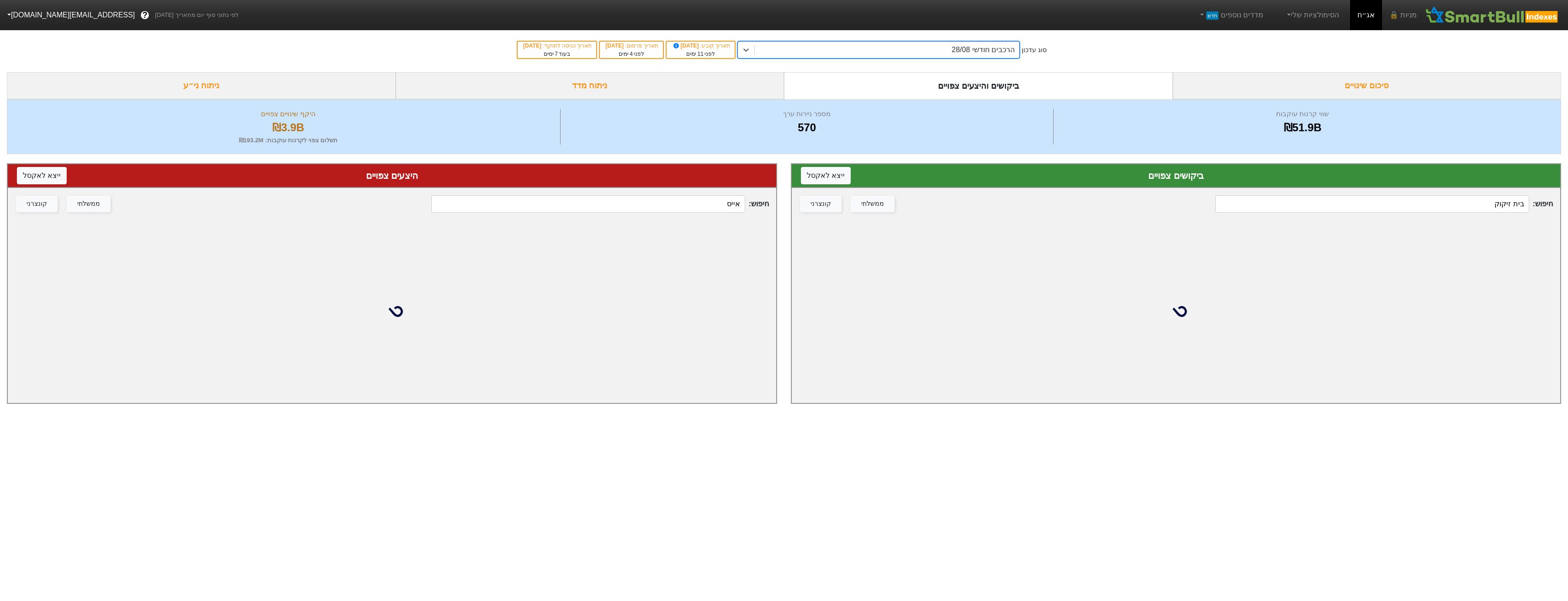
click at [1490, 205] on input "בית זיקוק" at bounding box center [1372, 204] width 314 height 17
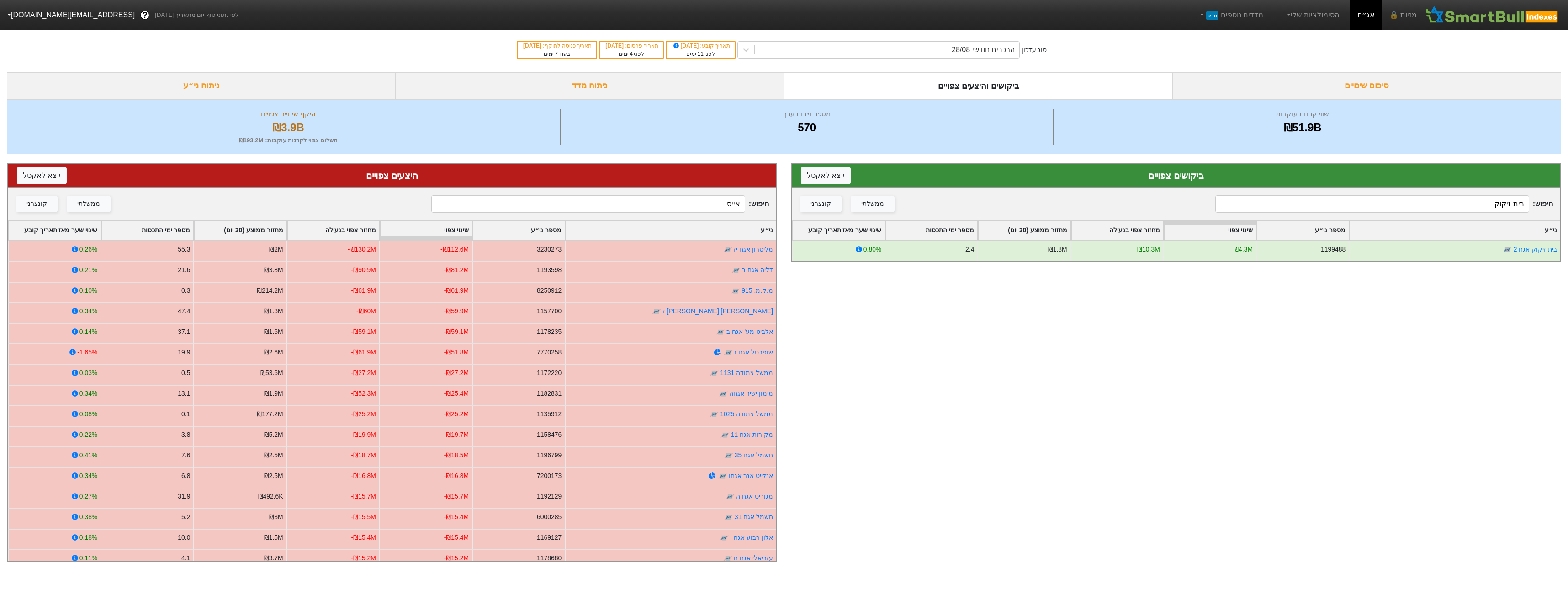
click at [950, 59] on div "סוג עדכון הרכבים חודשי 28/08 תאריך קובע : [DATE] לפני 11 ימים תאריך פרסום : [DA…" at bounding box center [784, 49] width 1568 height 44
click at [951, 59] on div "סוג עדכון הרכבים חודשי 28/08 תאריך קובע : [DATE] לפני 11 ימים תאריך פרסום : [DA…" at bounding box center [784, 49] width 1568 height 44
click at [1365, 202] on input "בית זיקוק" at bounding box center [1372, 204] width 314 height 17
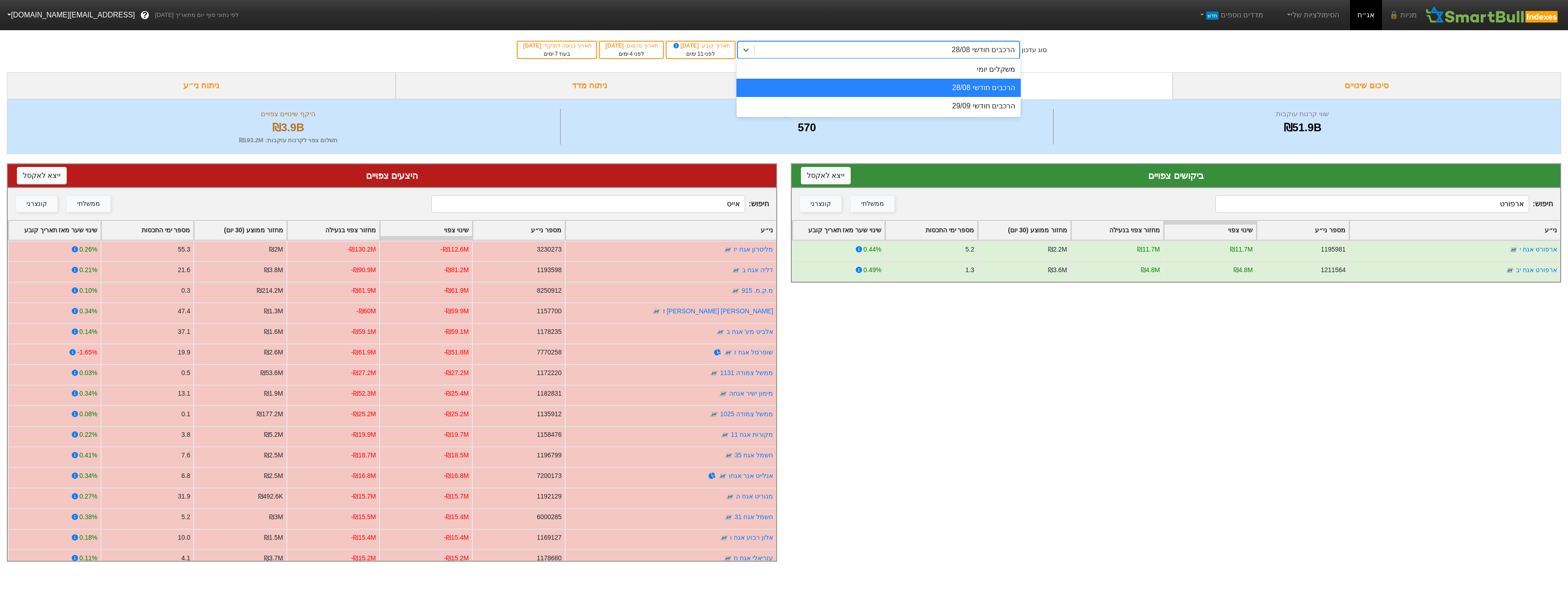
click at [949, 55] on div "הרכבים חודשי 28/08" at bounding box center [887, 50] width 265 height 17
click at [976, 73] on div "משקלים יומי" at bounding box center [879, 69] width 284 height 18
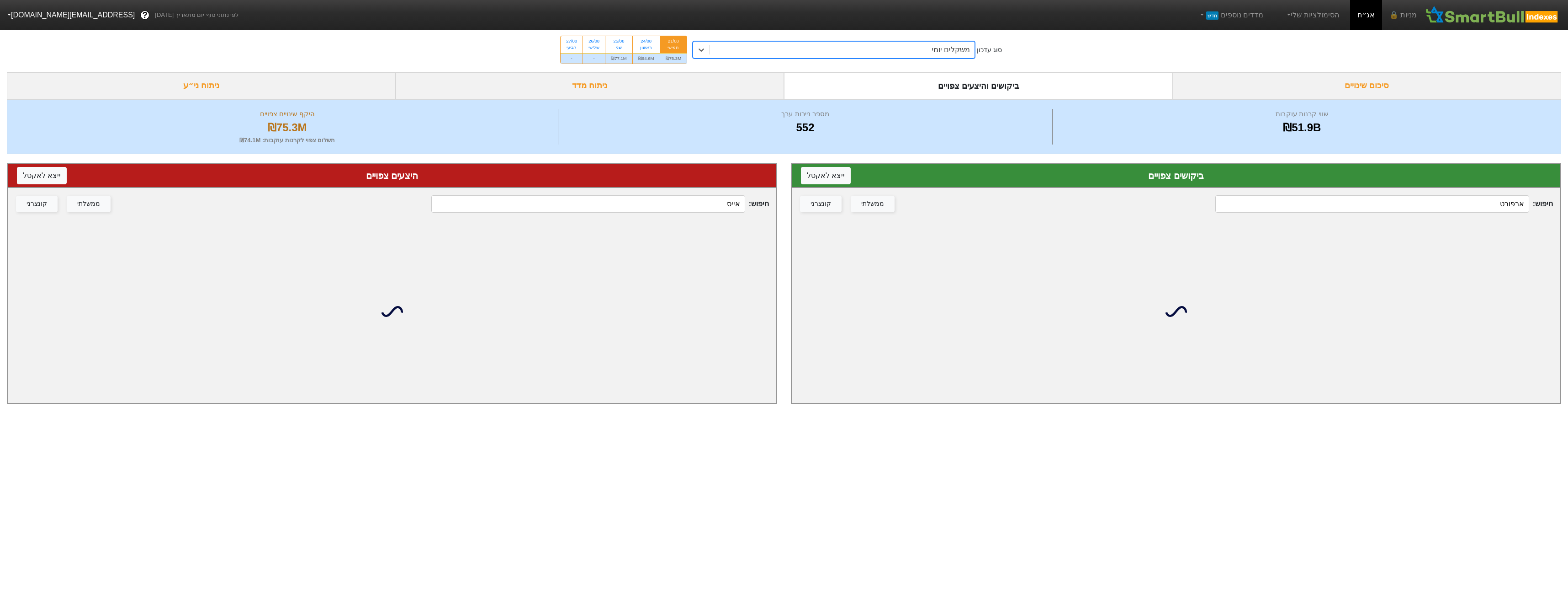
click at [1486, 202] on input "ארפורט" at bounding box center [1372, 204] width 314 height 17
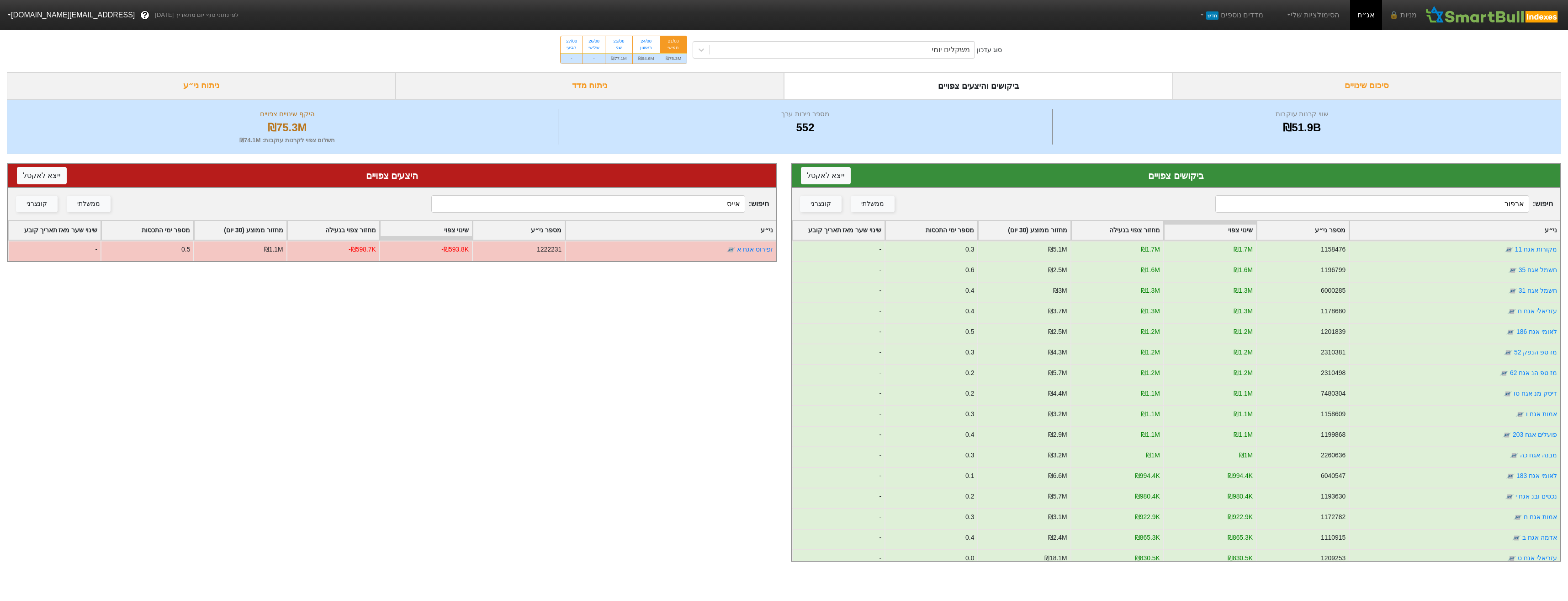
type input "ארפורט"
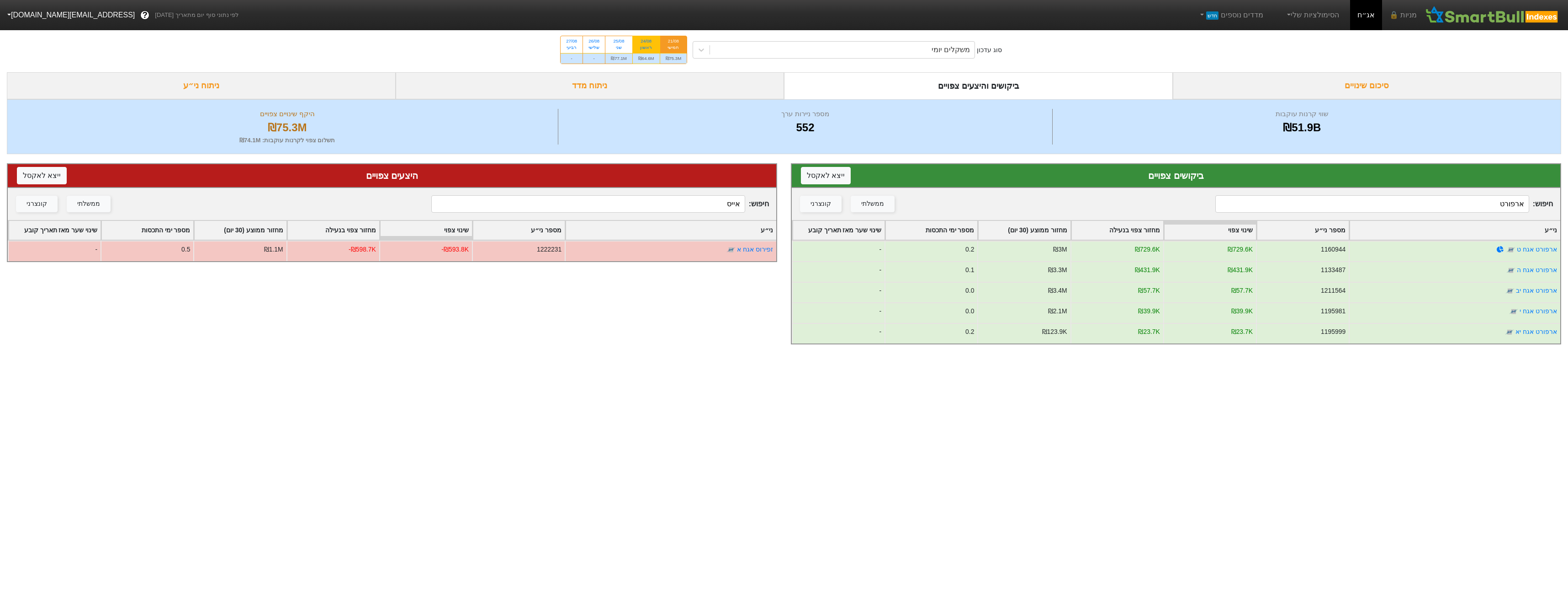
click at [649, 60] on div "₪64.6M" at bounding box center [646, 58] width 27 height 10
click at [646, 42] on input "24/08 ראשון ₪64.6M" at bounding box center [642, 38] width 6 height 6
radio input "true"
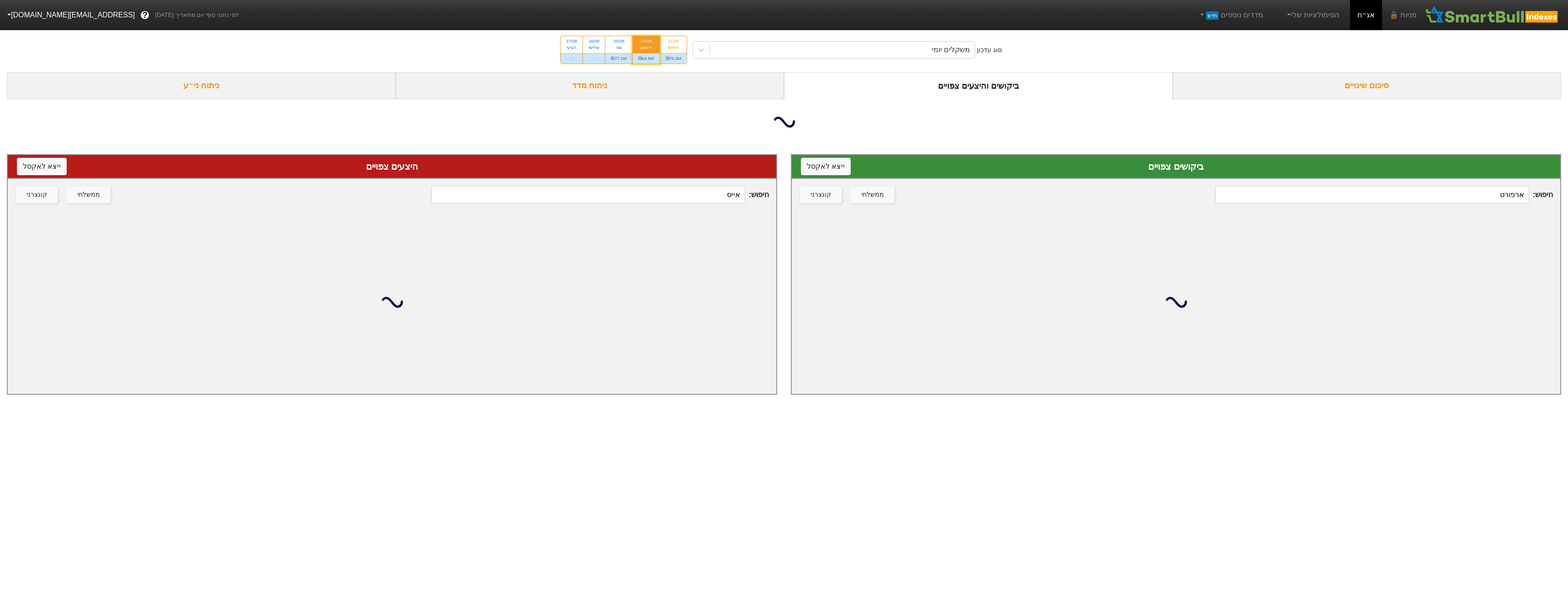
drag, startPoint x: 1430, startPoint y: 198, endPoint x: 1442, endPoint y: 191, distance: 13.9
click at [1430, 198] on input "ארפורט" at bounding box center [1372, 195] width 314 height 17
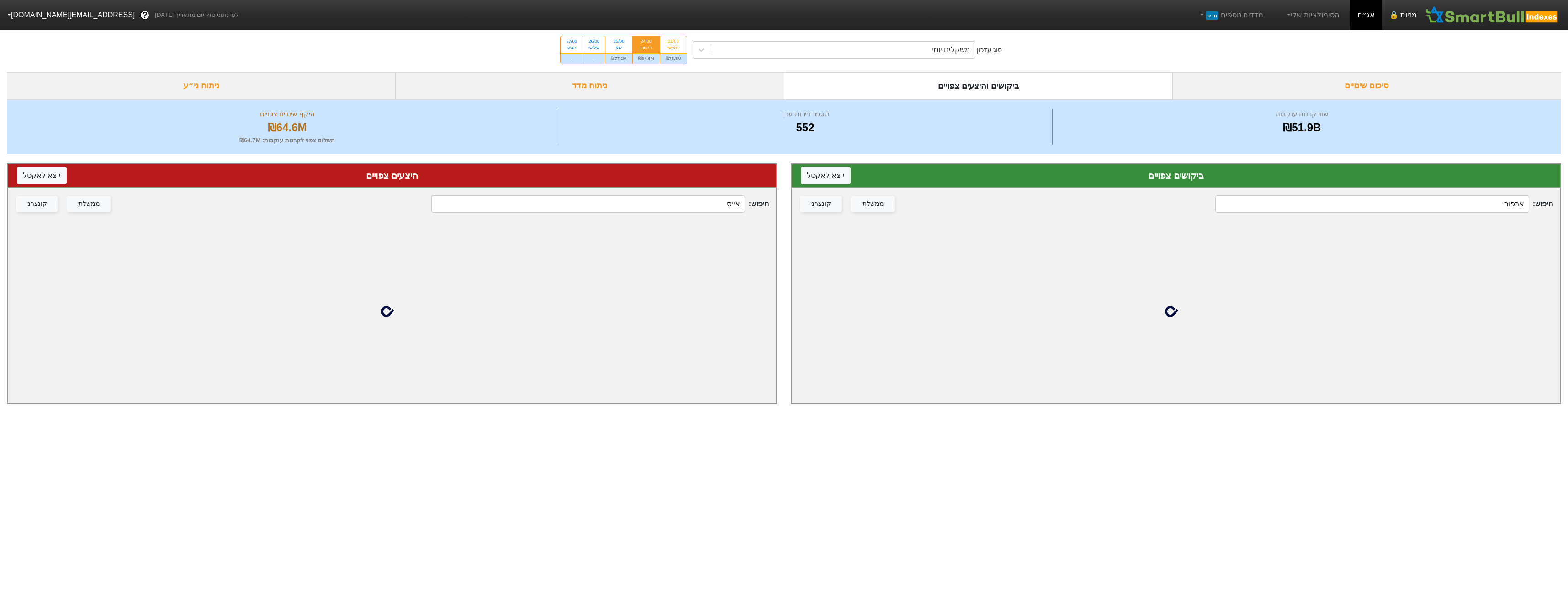
type input "ארפורט"
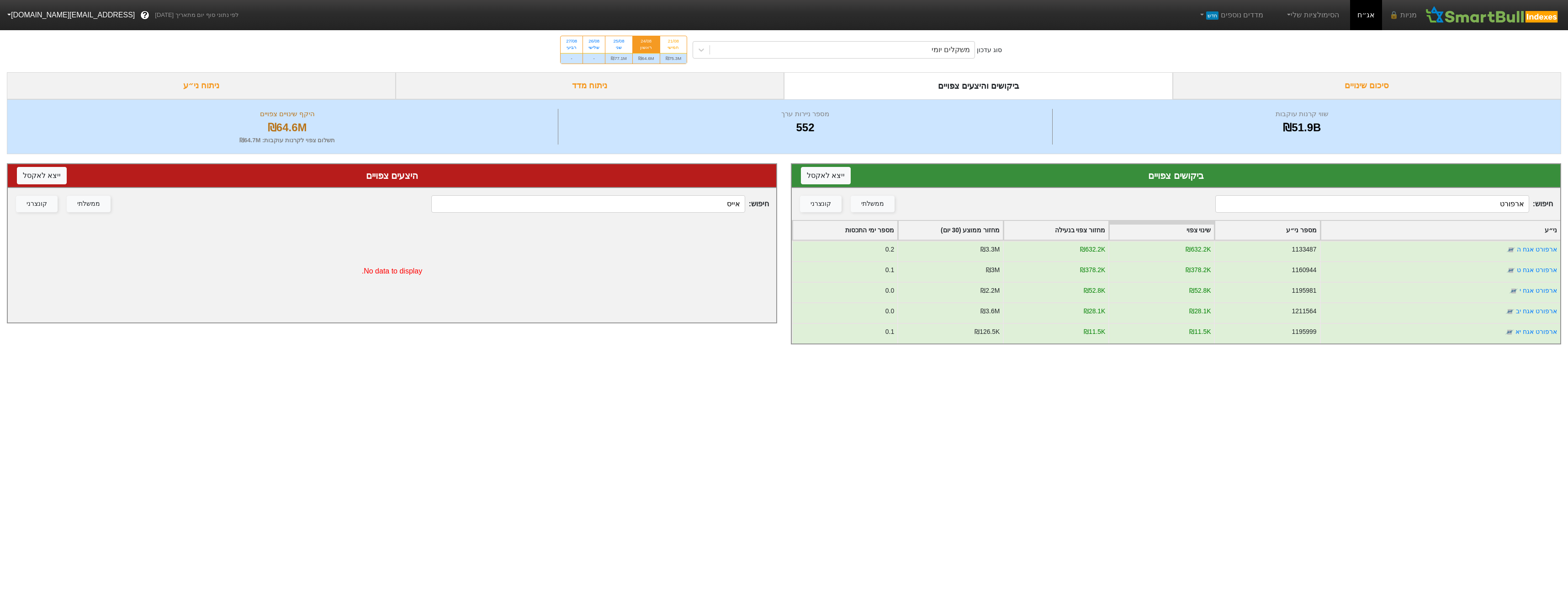
drag, startPoint x: 620, startPoint y: 59, endPoint x: 723, endPoint y: 86, distance: 106.5
click at [621, 58] on div "₪77.1M" at bounding box center [619, 58] width 27 height 10
click at [619, 42] on input "25/08 שני ₪77.1M" at bounding box center [616, 38] width 6 height 6
radio input "true"
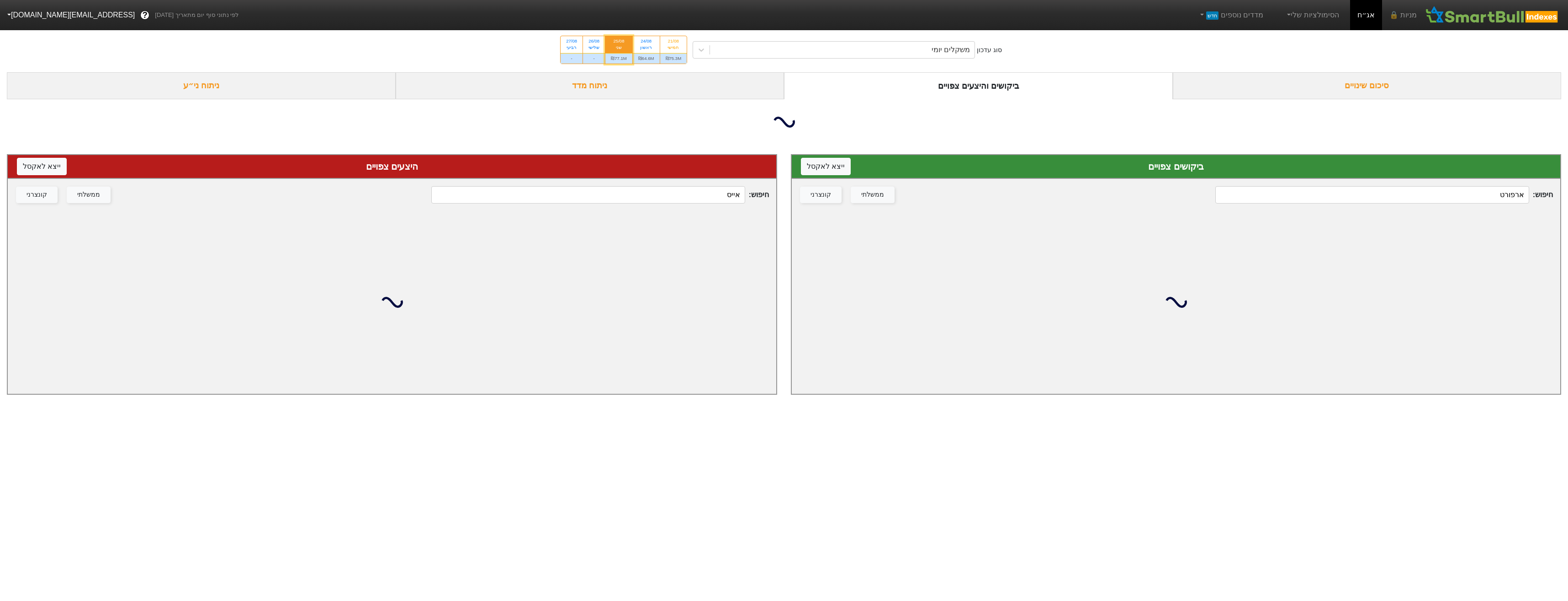
click at [1482, 197] on input "ארפורט" at bounding box center [1372, 195] width 314 height 17
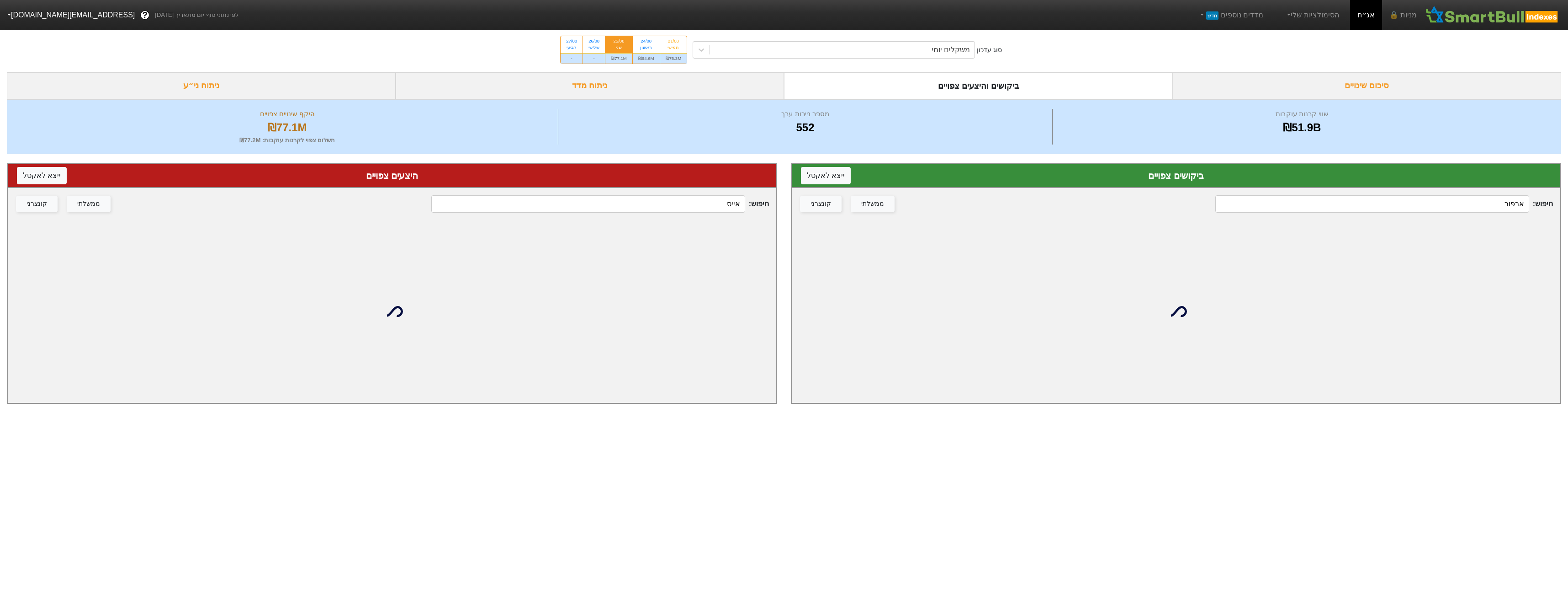
type input "ארפורט"
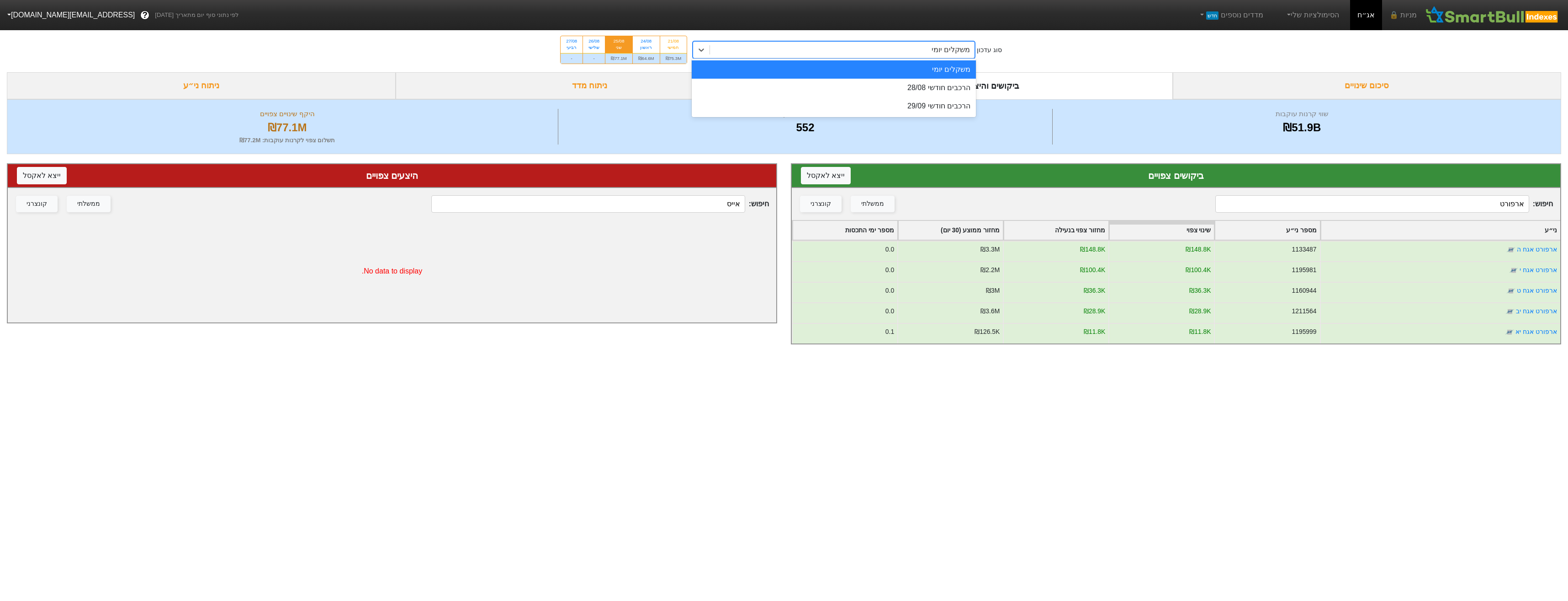
click at [787, 51] on div "משקלים יומי" at bounding box center [843, 50] width 265 height 17
click at [662, 53] on div "₪75.3M" at bounding box center [674, 58] width 27 height 10
click at [668, 42] on input "21/08 חמישי ₪75.3M" at bounding box center [670, 38] width 6 height 6
radio input "true"
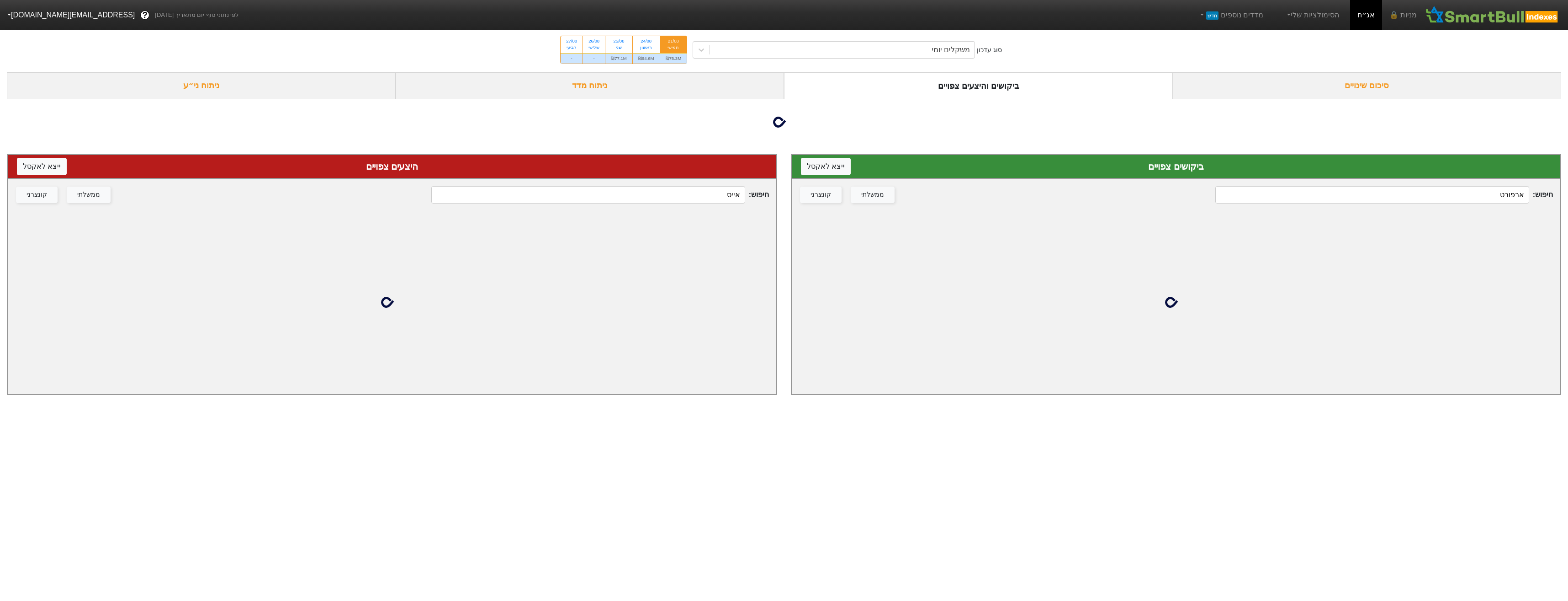
click at [1436, 184] on div "חיפוש : ארפורט ממשלתי קונצרני" at bounding box center [1177, 195] width 769 height 32
click at [1439, 179] on div "ביקושים צפויים ייצא ל אקסל" at bounding box center [1177, 167] width 769 height 24
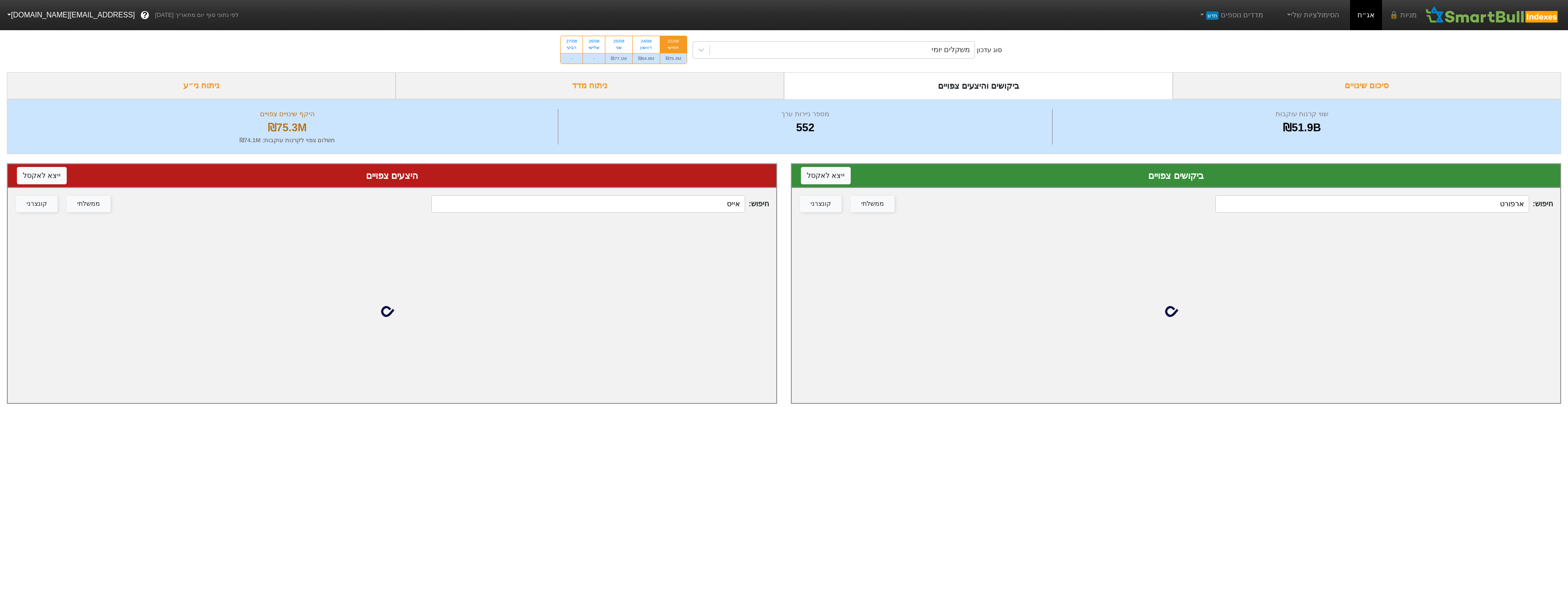
drag, startPoint x: 1439, startPoint y: 185, endPoint x: 1447, endPoint y: 192, distance: 10.6
click at [1447, 192] on div "חיפוש : ארפורט ממשלתי קונצרני" at bounding box center [1177, 203] width 769 height 32
click at [1450, 198] on input "ארפורט" at bounding box center [1372, 204] width 314 height 17
click at [1450, 200] on input "ארפורט" at bounding box center [1372, 204] width 314 height 17
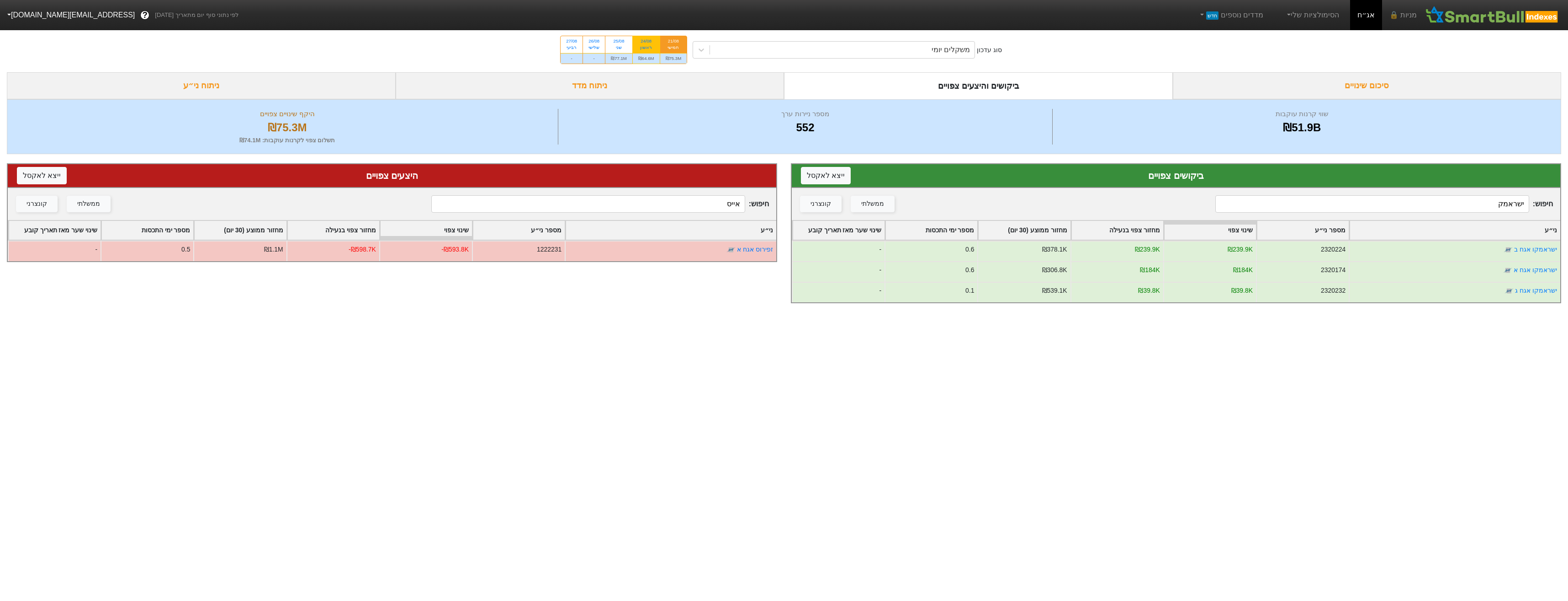
type input "ישראמק"
click at [661, 47] on label "24/08 ראשון ₪64.6M" at bounding box center [647, 50] width 28 height 28
click at [646, 42] on input "24/08 ראשון ₪64.6M" at bounding box center [642, 38] width 6 height 6
radio input "true"
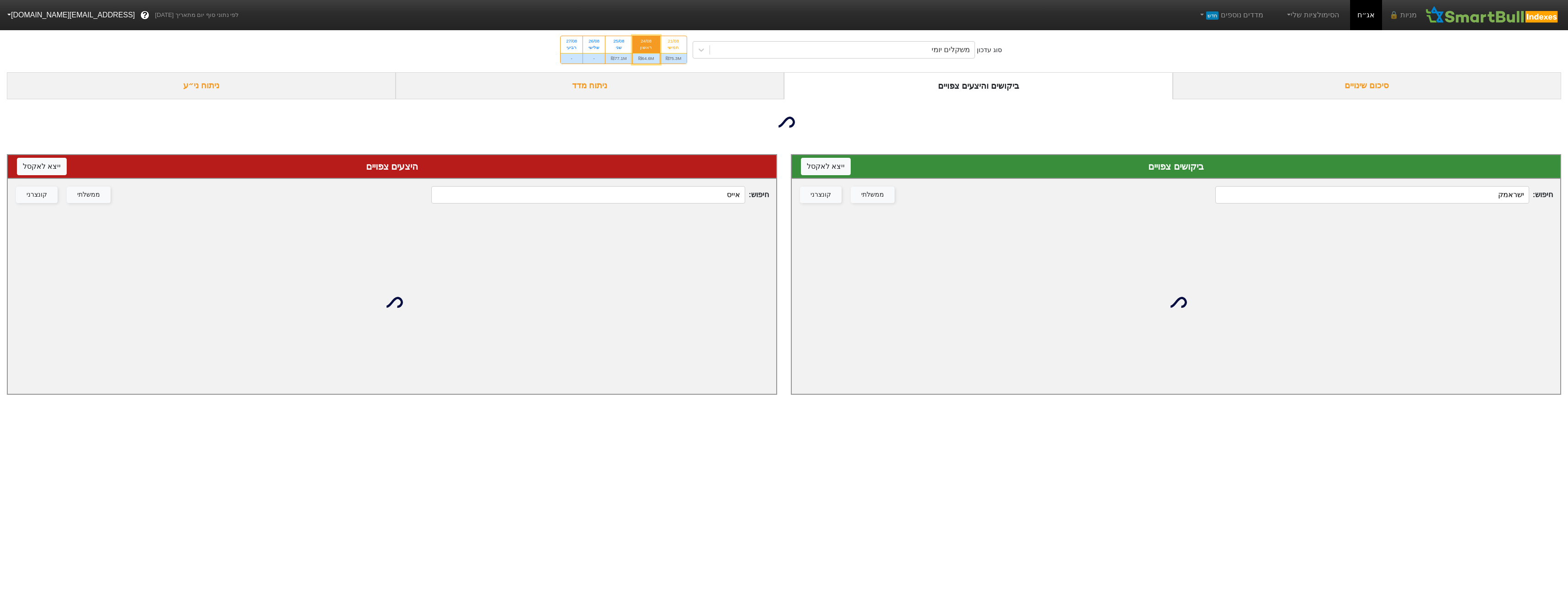
click at [1467, 201] on input "ישראמק" at bounding box center [1372, 195] width 314 height 17
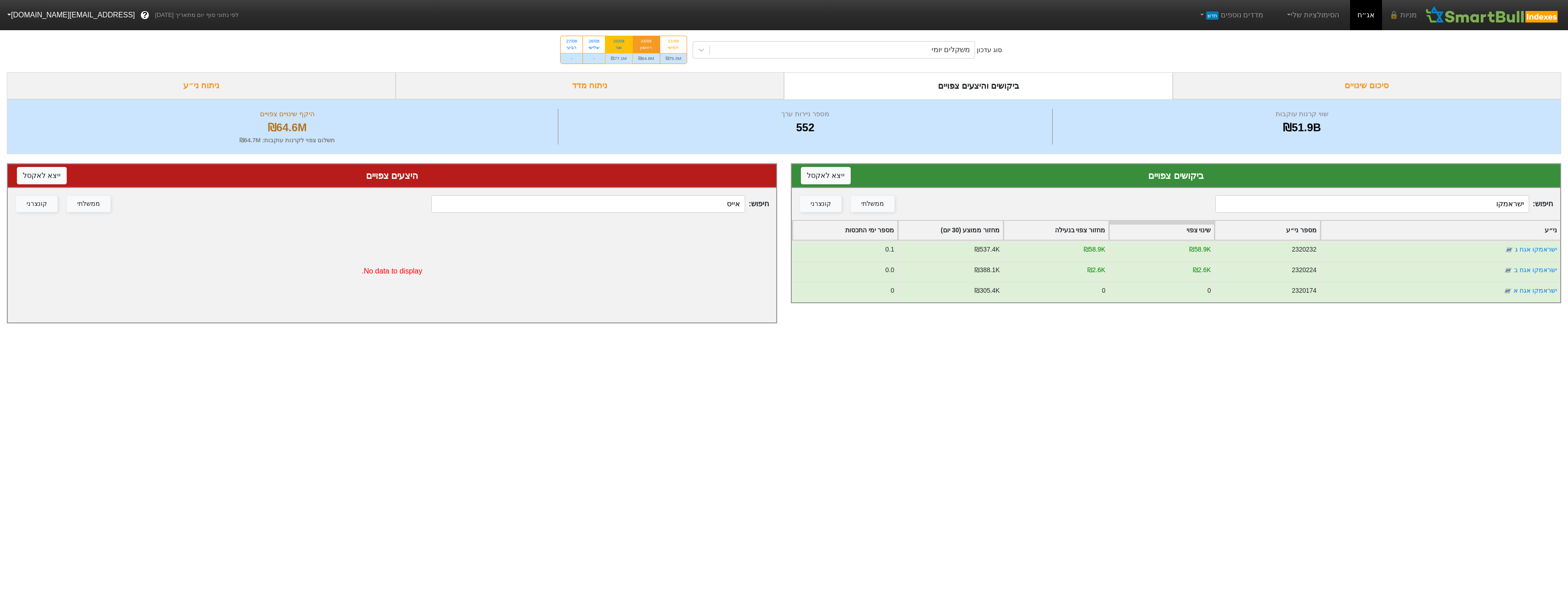
type input "ישראמקו"
drag, startPoint x: 620, startPoint y: 54, endPoint x: 671, endPoint y: 65, distance: 52.2
click at [621, 54] on div "₪77.1M" at bounding box center [619, 58] width 27 height 10
click at [619, 42] on input "25/08 שני ₪77.1M" at bounding box center [616, 38] width 6 height 6
radio input "true"
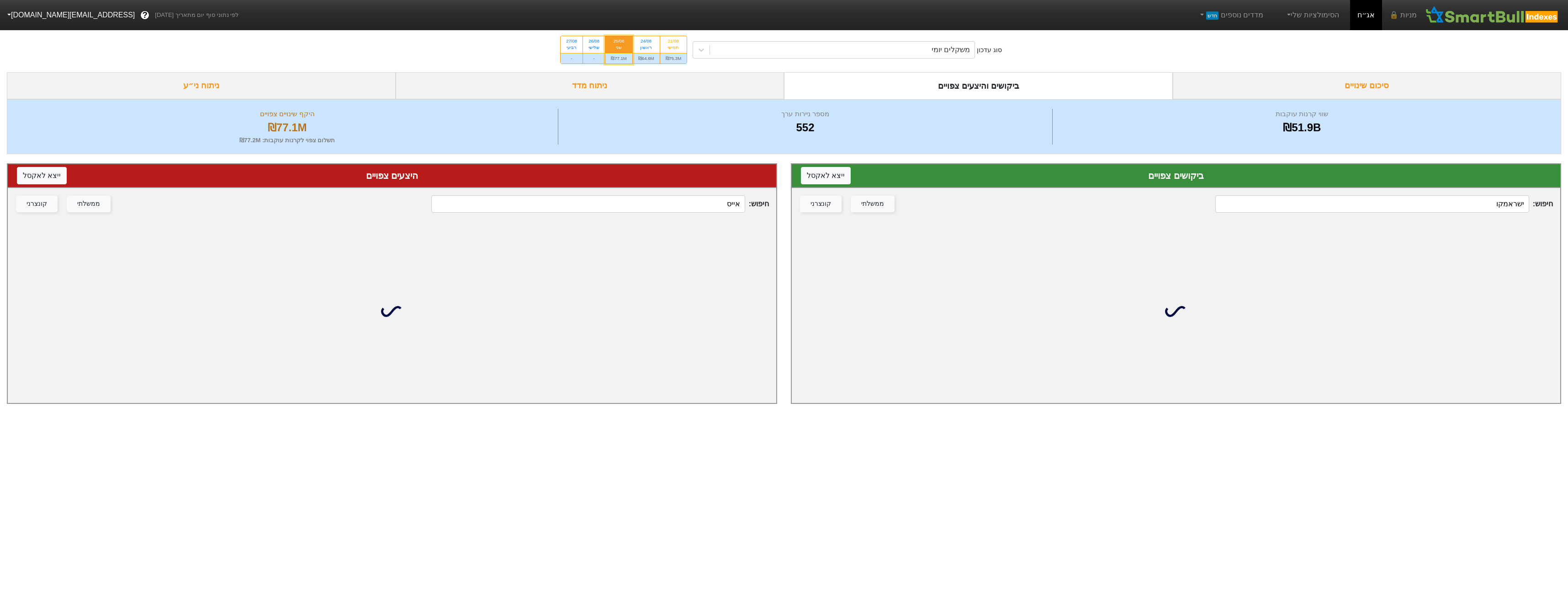
click at [1479, 201] on input "ישראמקו" at bounding box center [1372, 204] width 314 height 17
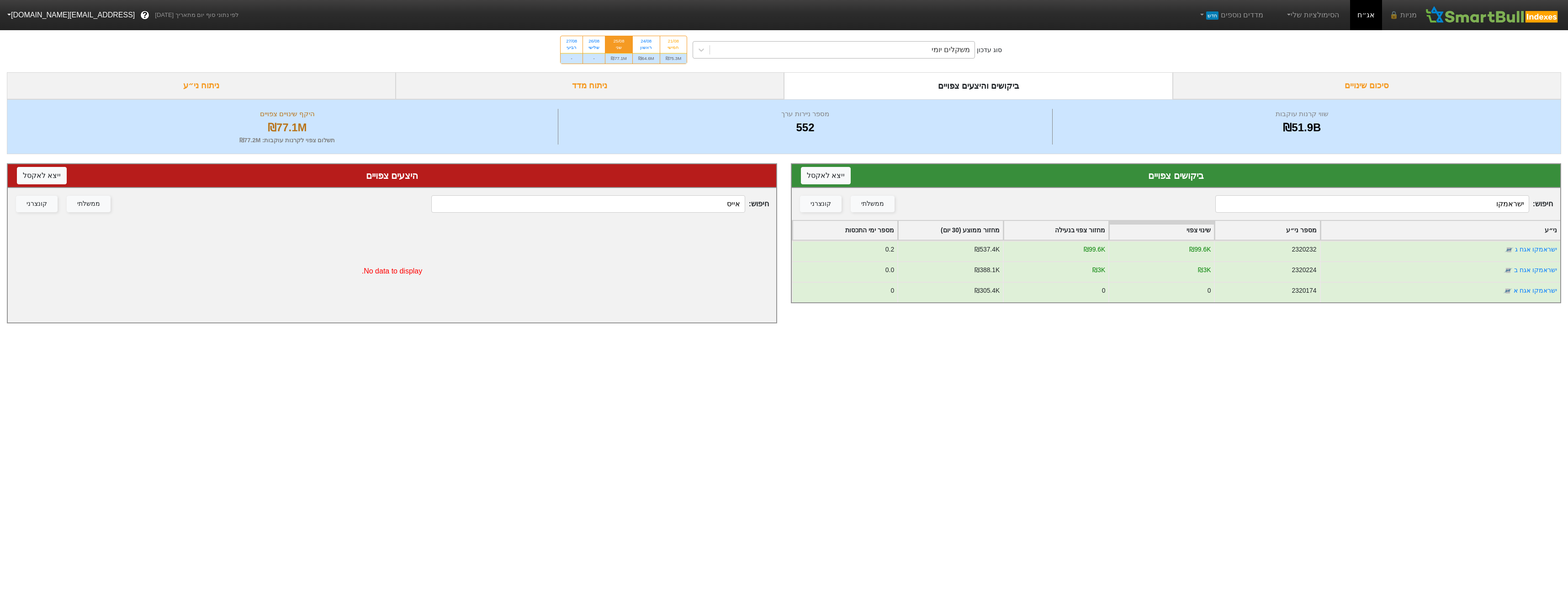
click at [967, 50] on div "משקלים יומי" at bounding box center [951, 50] width 38 height 11
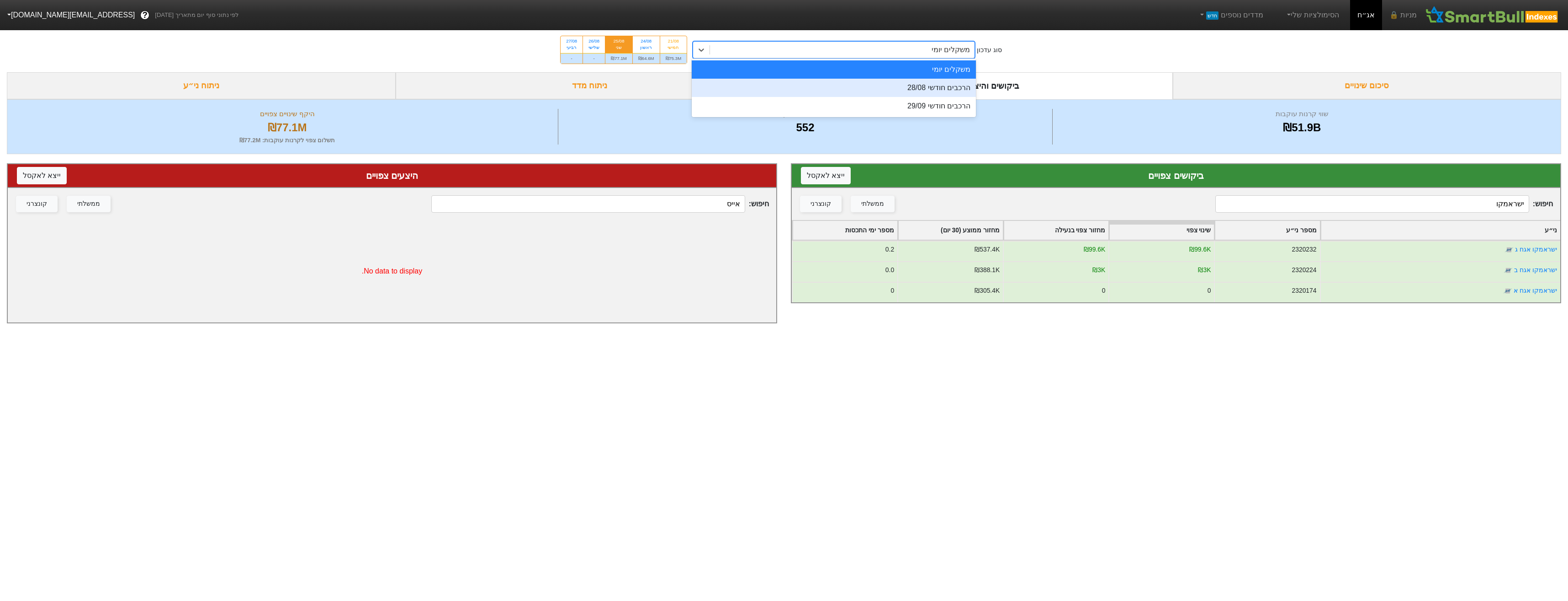
click at [954, 88] on div "הרכבים חודשי 28/08" at bounding box center [834, 87] width 284 height 18
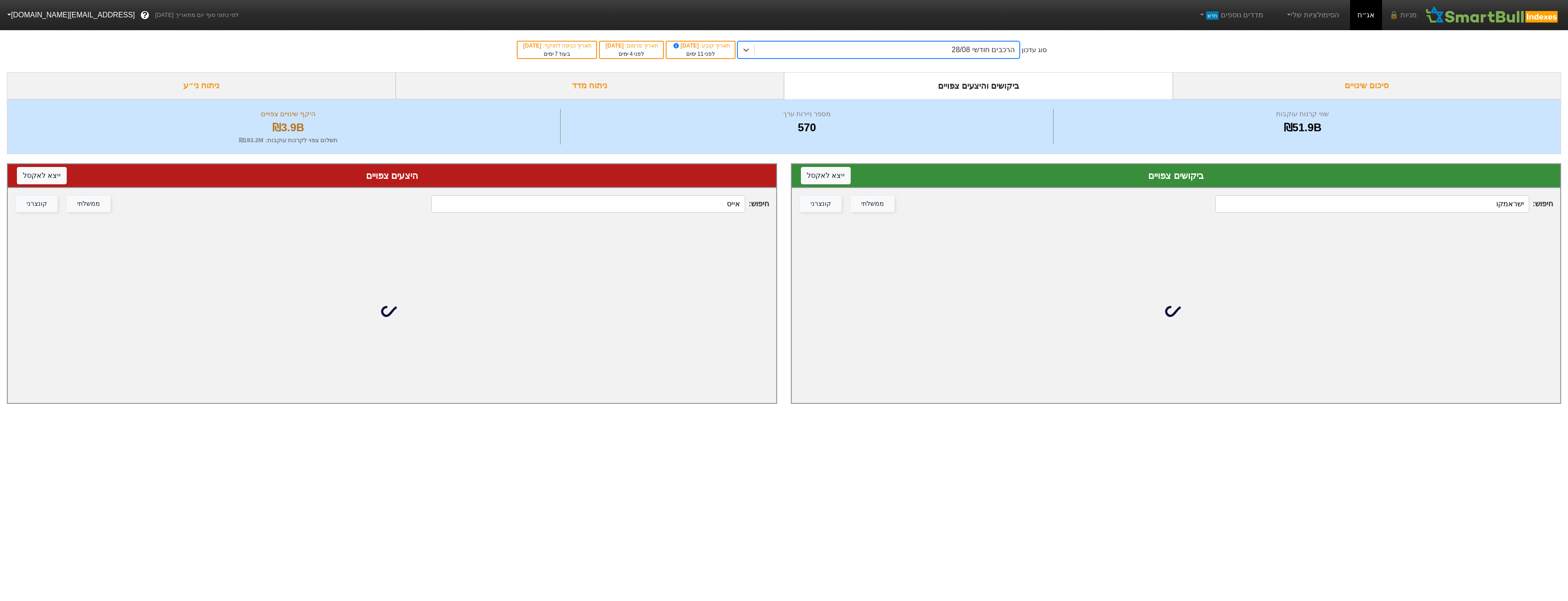
click at [726, 213] on div "חיפוש : אייס ממשלתי קונצרני" at bounding box center [392, 203] width 769 height 32
click at [718, 206] on input "אייס" at bounding box center [588, 204] width 314 height 17
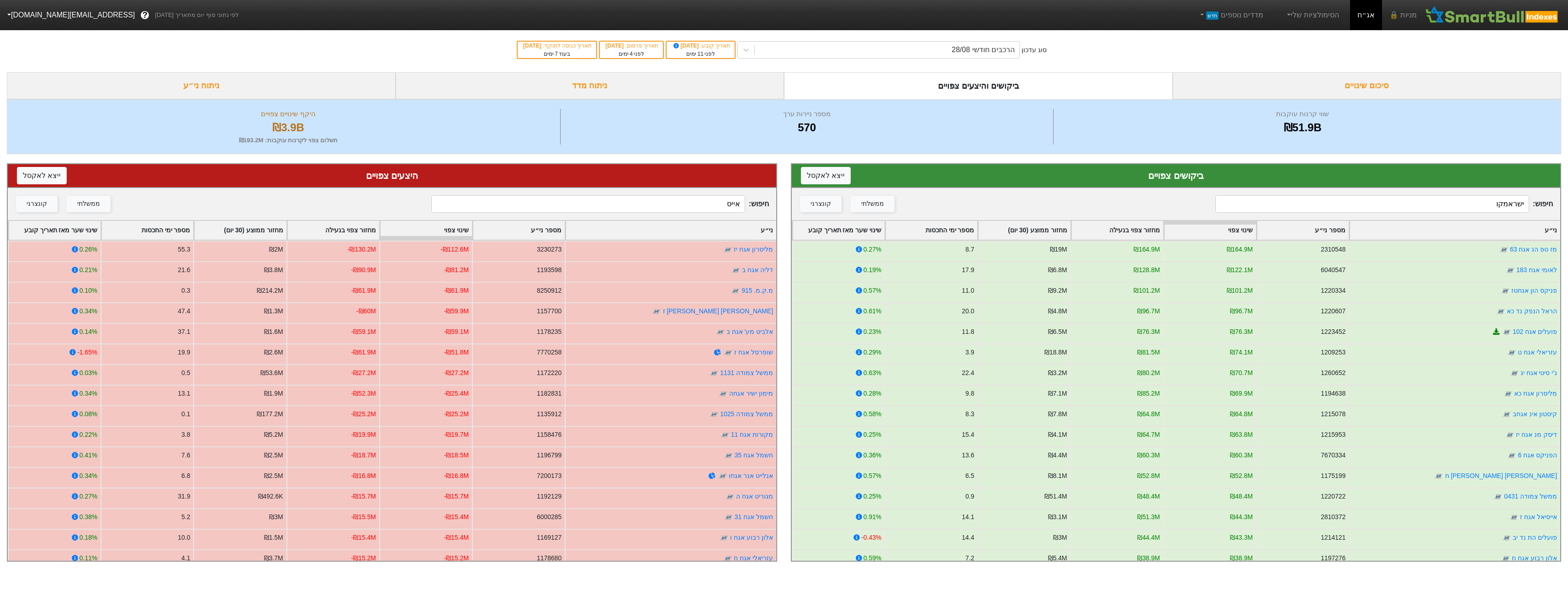
click at [1293, 207] on input "ישראמקו" at bounding box center [1372, 204] width 314 height 17
click at [1293, 206] on input "ישראמקו" at bounding box center [1372, 204] width 314 height 17
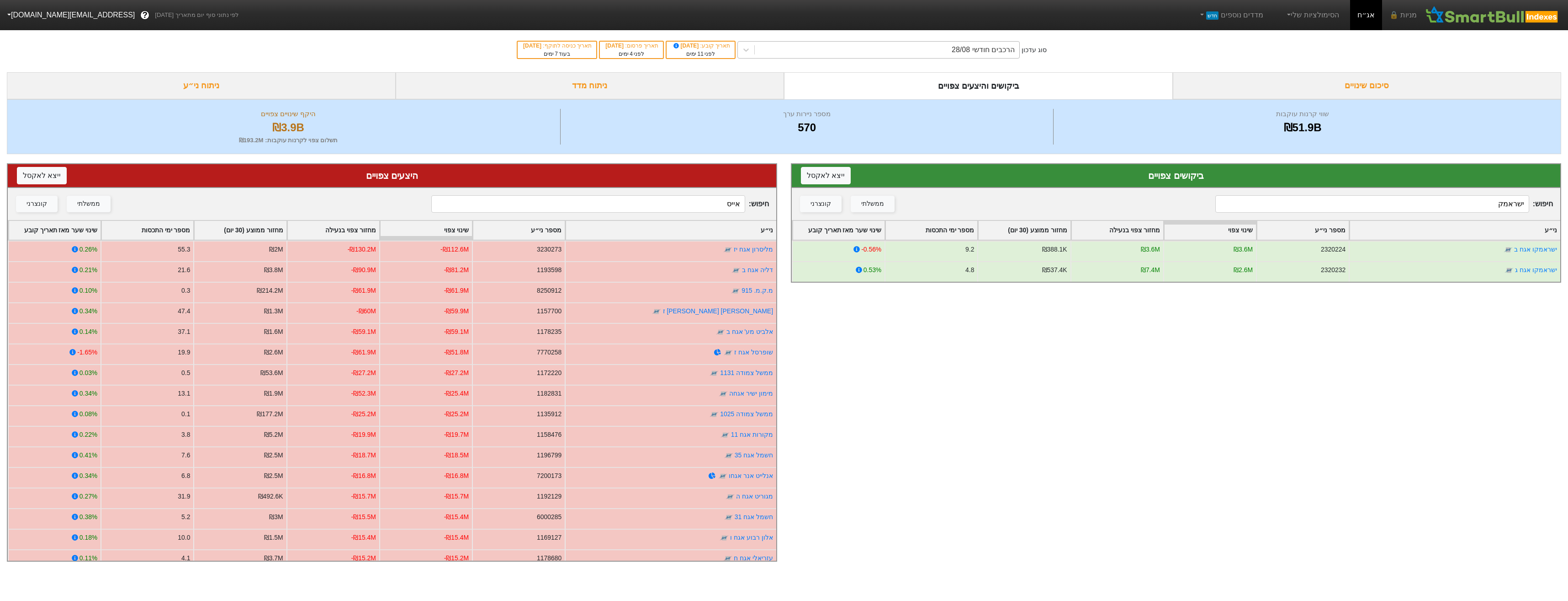
click at [871, 55] on div "הרכבים חודשי 28/08" at bounding box center [887, 50] width 265 height 17
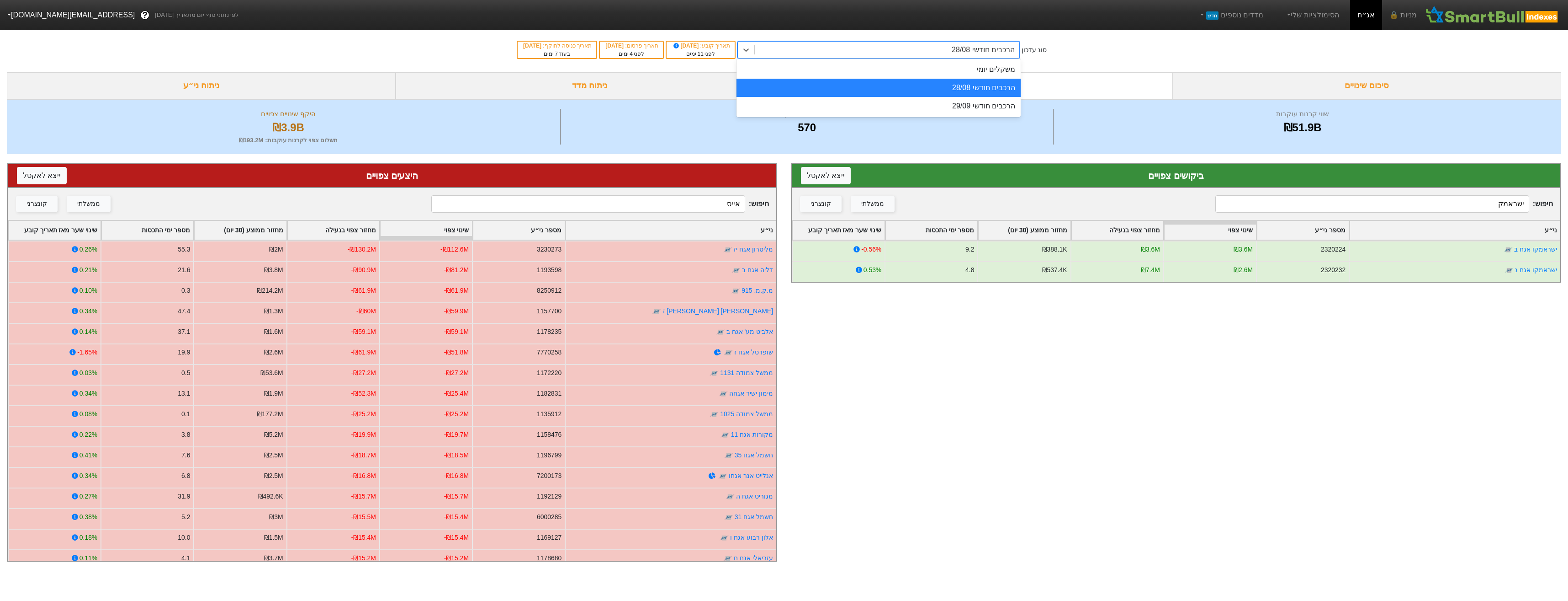
click at [916, 80] on div "הרכבים חודשי 28/08" at bounding box center [879, 87] width 284 height 18
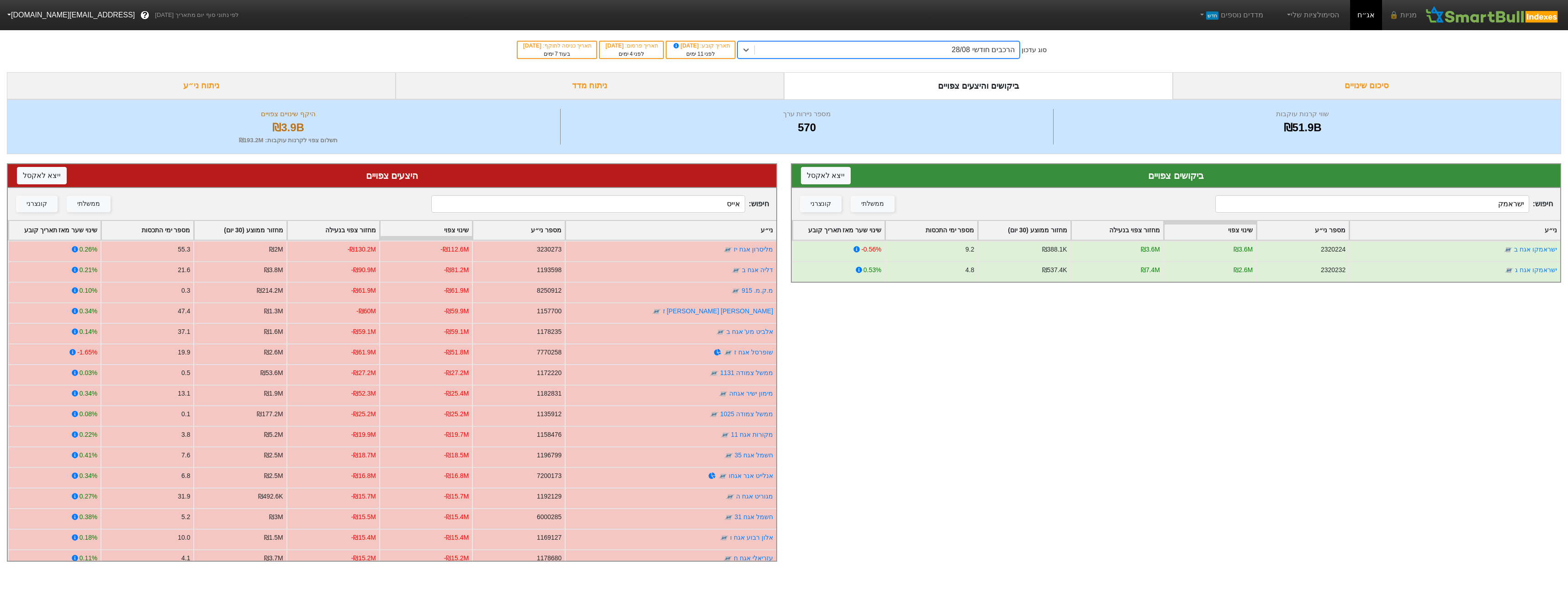
click at [915, 74] on div "ביקושים והיצעים צפויים" at bounding box center [979, 85] width 389 height 27
click at [919, 64] on div "סוג עדכון הרכבים חודשי 28/08 תאריך קובע : [DATE] לפני 11 ימים תאריך פרסום : [DA…" at bounding box center [784, 49] width 1568 height 44
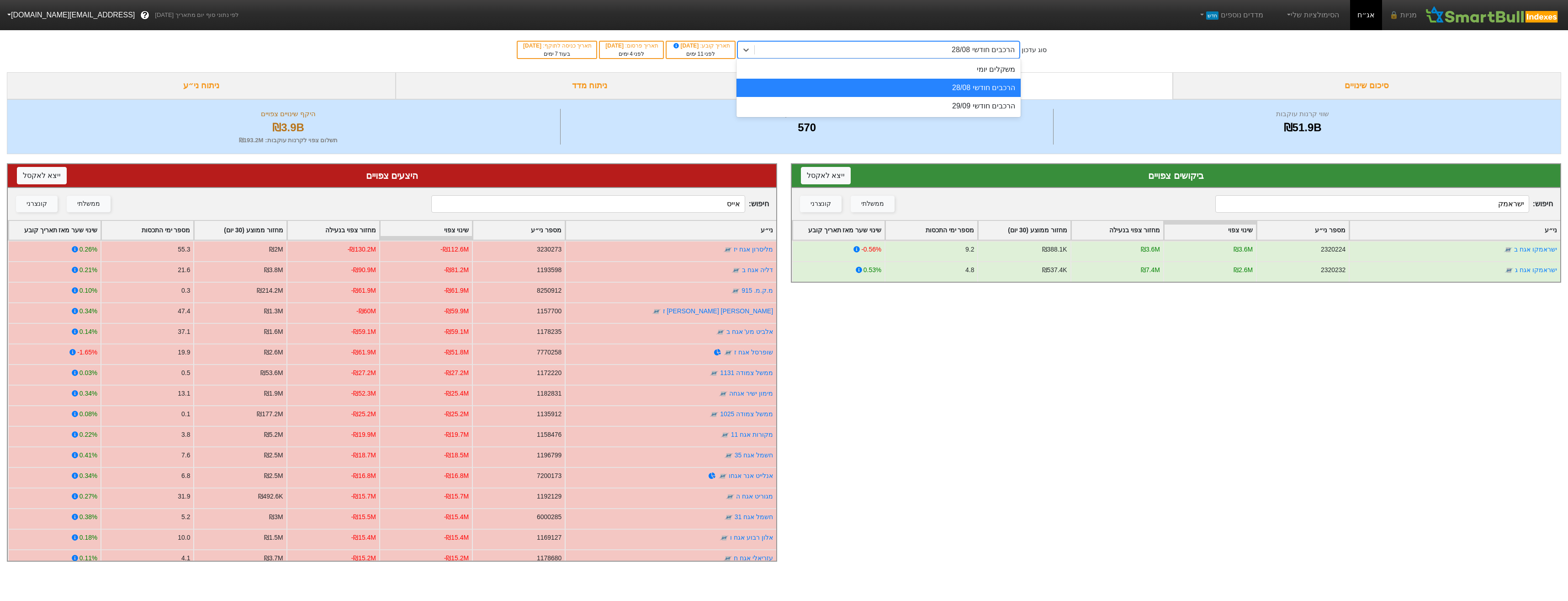
drag, startPoint x: 916, startPoint y: 56, endPoint x: 921, endPoint y: 74, distance: 18.7
click at [916, 56] on div "הרכבים חודשי 28/08" at bounding box center [887, 50] width 265 height 17
click at [922, 77] on div "משקלים יומי" at bounding box center [879, 69] width 284 height 18
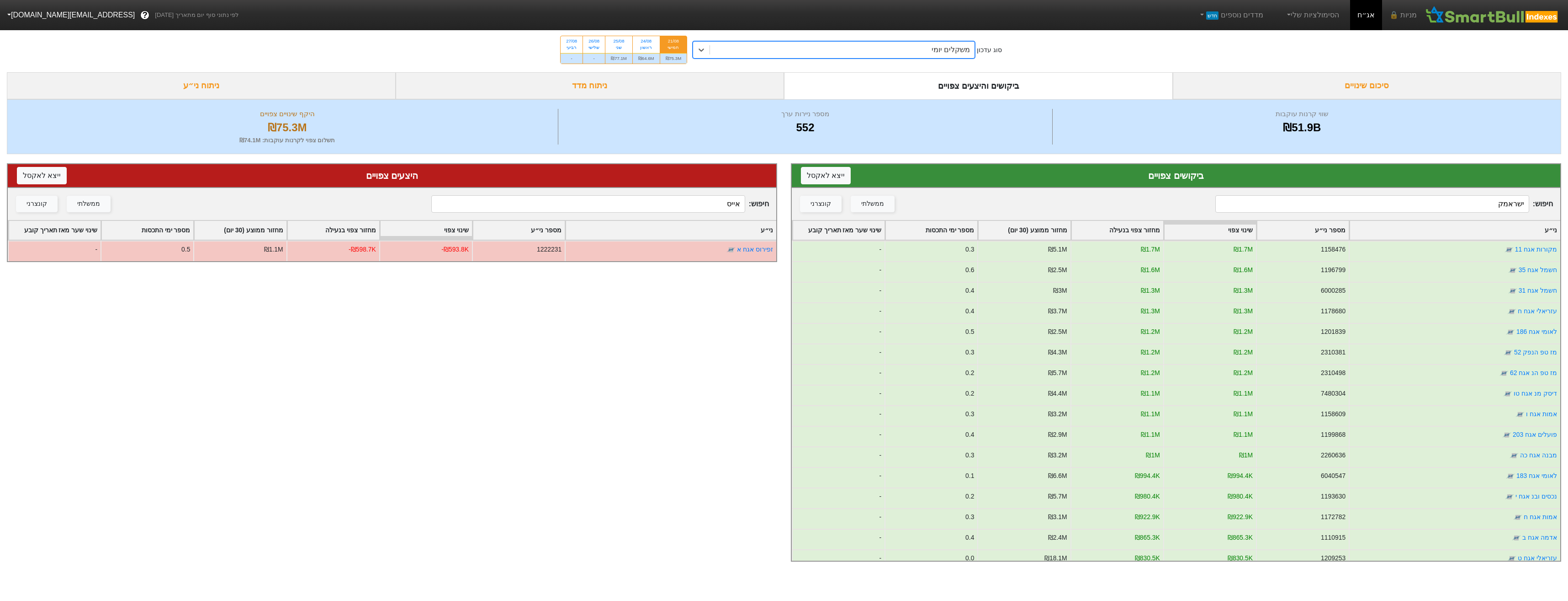
click at [1456, 202] on input "ישראמק" at bounding box center [1372, 204] width 314 height 17
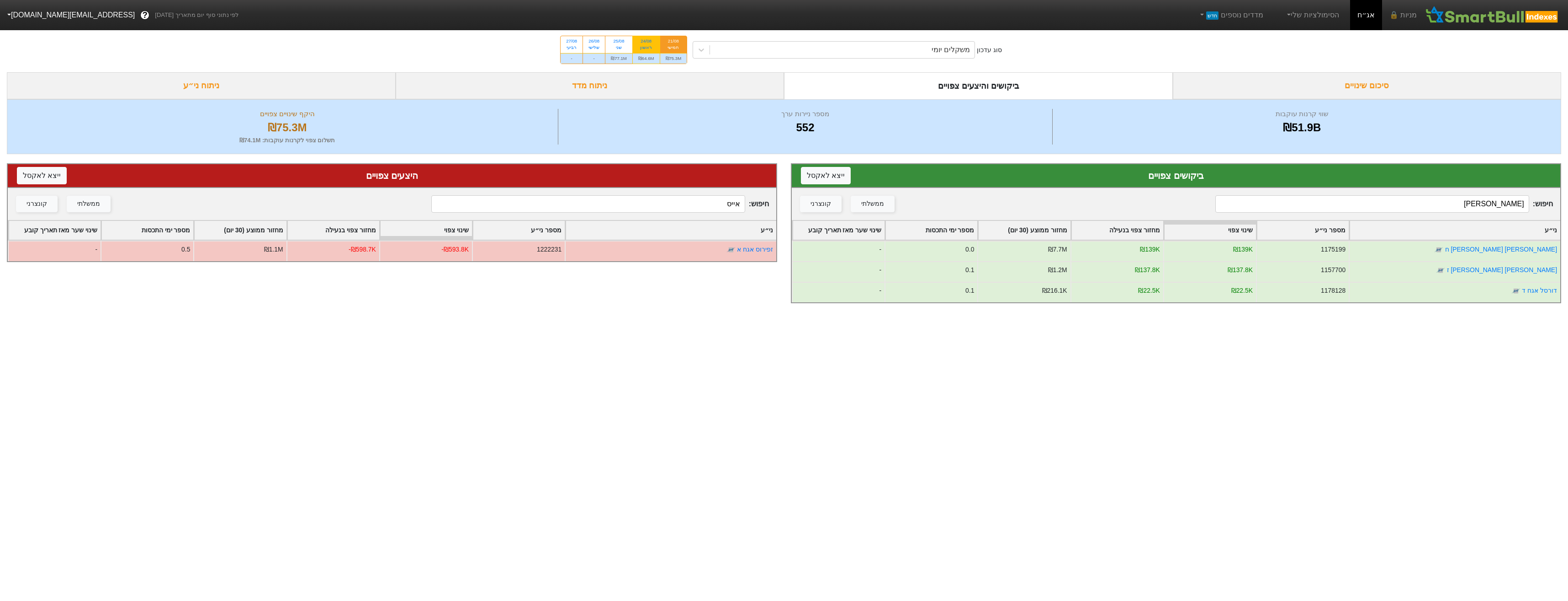
type input "[PERSON_NAME]"
click at [646, 63] on div "₪64.6M" at bounding box center [646, 58] width 27 height 10
click at [646, 42] on input "24/08 ראשון ₪64.6M" at bounding box center [642, 38] width 6 height 6
radio input "true"
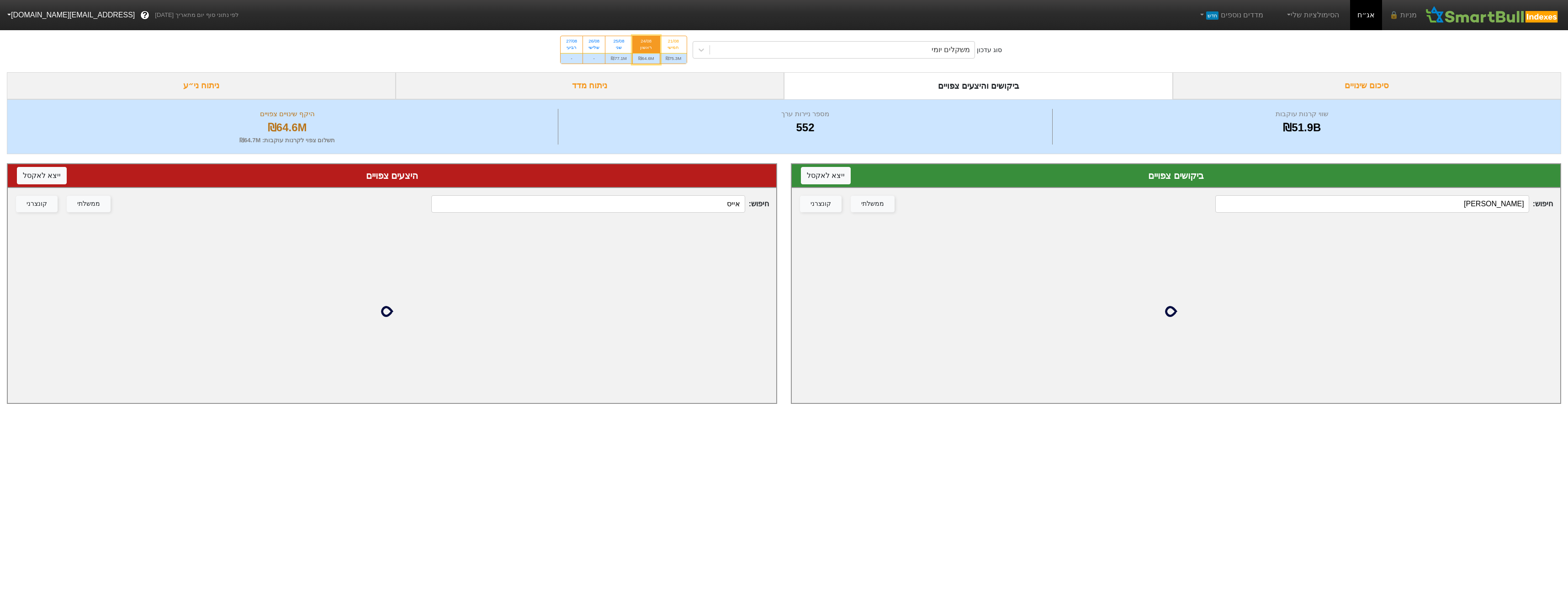
click at [1485, 203] on input "[PERSON_NAME]" at bounding box center [1372, 204] width 314 height 17
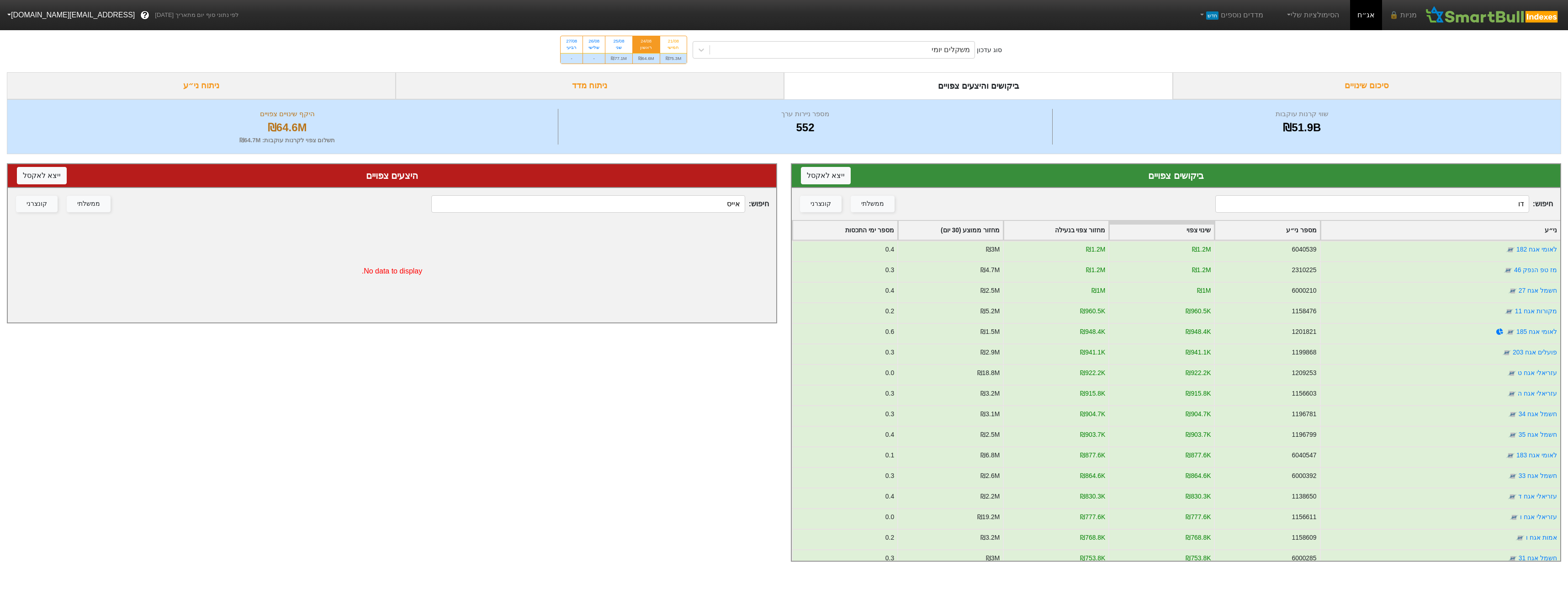
type input "[PERSON_NAME]"
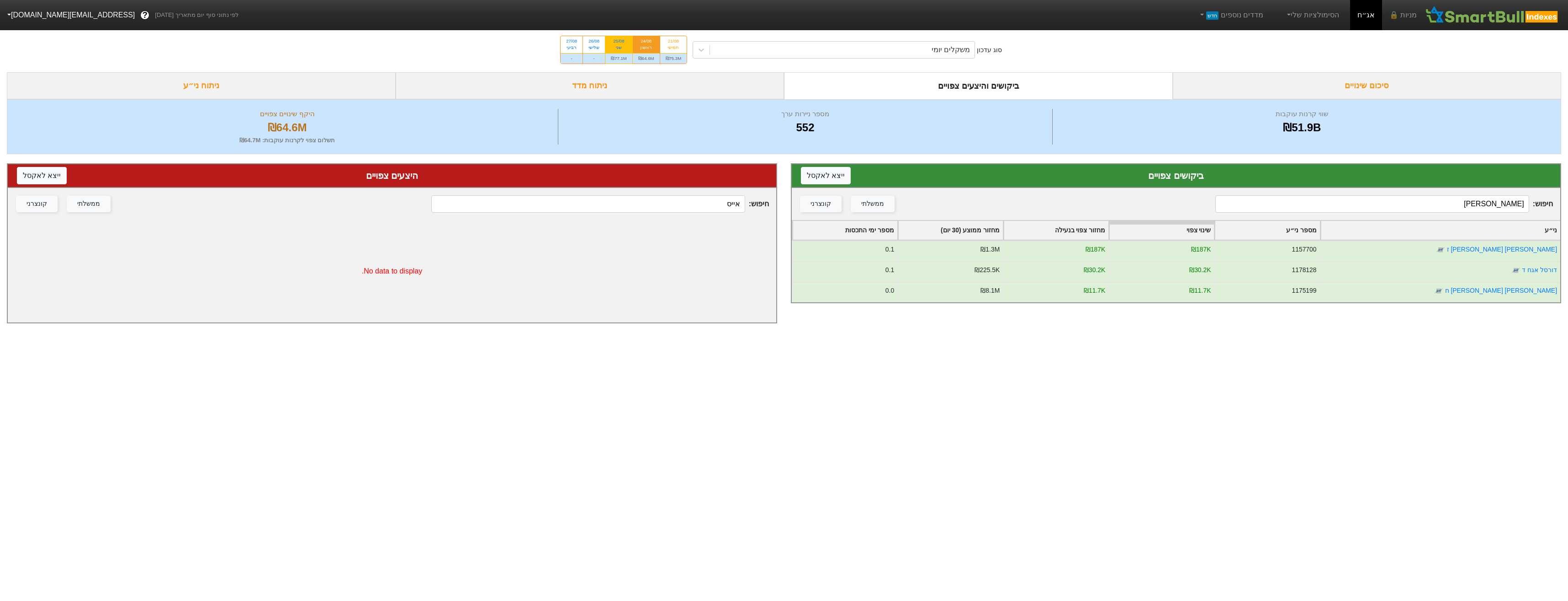
click at [614, 53] on div "₪77.1M" at bounding box center [619, 58] width 27 height 10
click at [614, 42] on input "25/08 שני ₪77.1M" at bounding box center [616, 38] width 6 height 6
radio input "true"
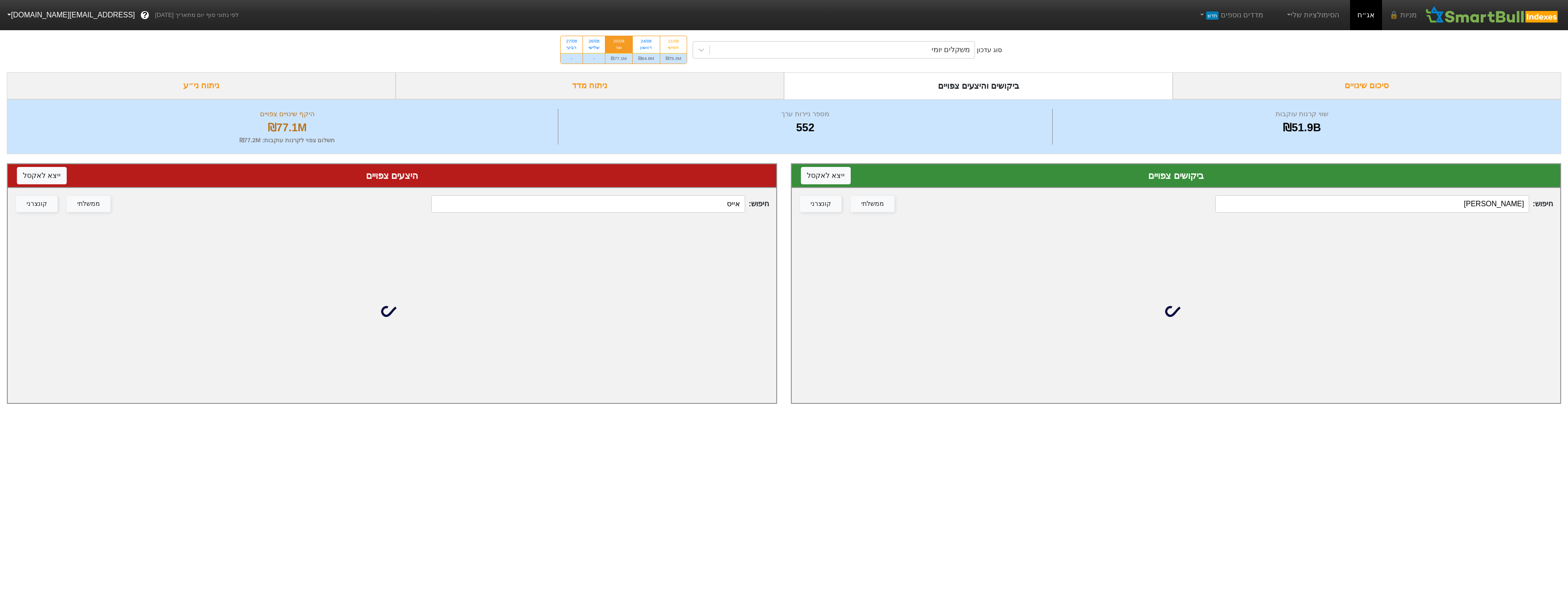
click at [1488, 197] on input "[PERSON_NAME]" at bounding box center [1372, 204] width 314 height 17
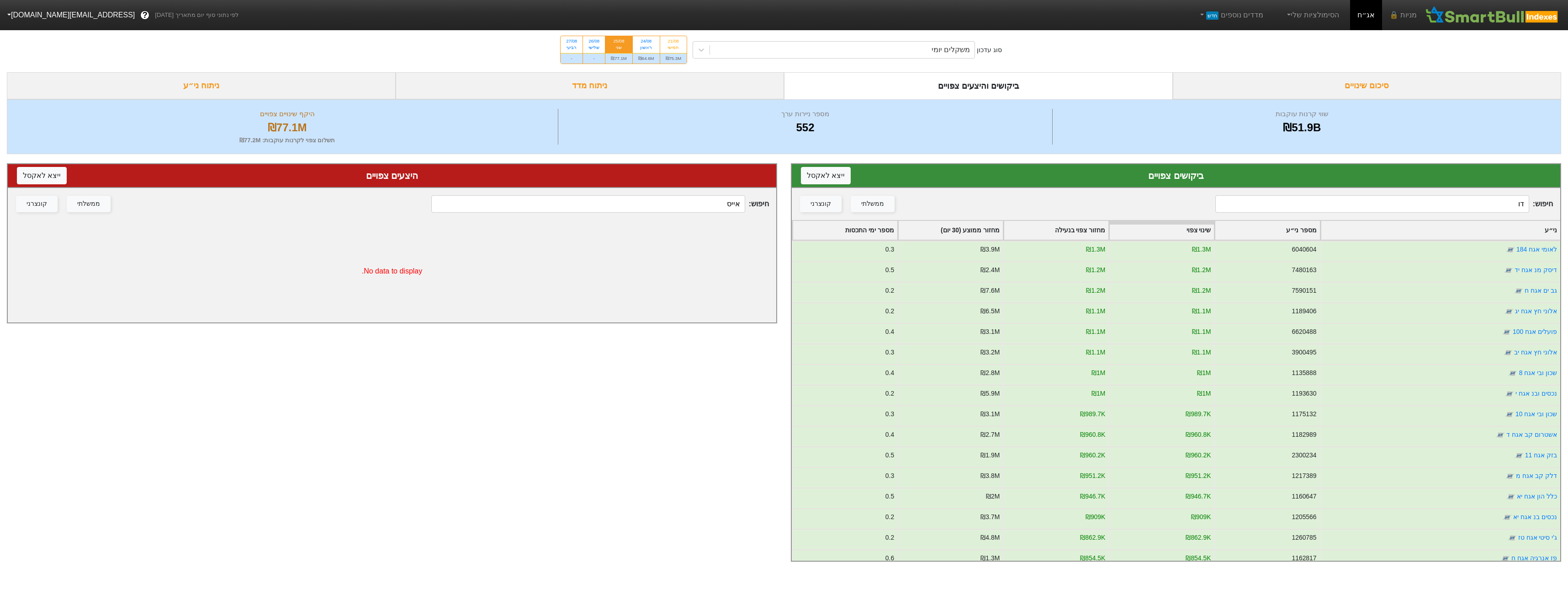
type input "[PERSON_NAME]"
